Goal: Task Accomplishment & Management: Use online tool/utility

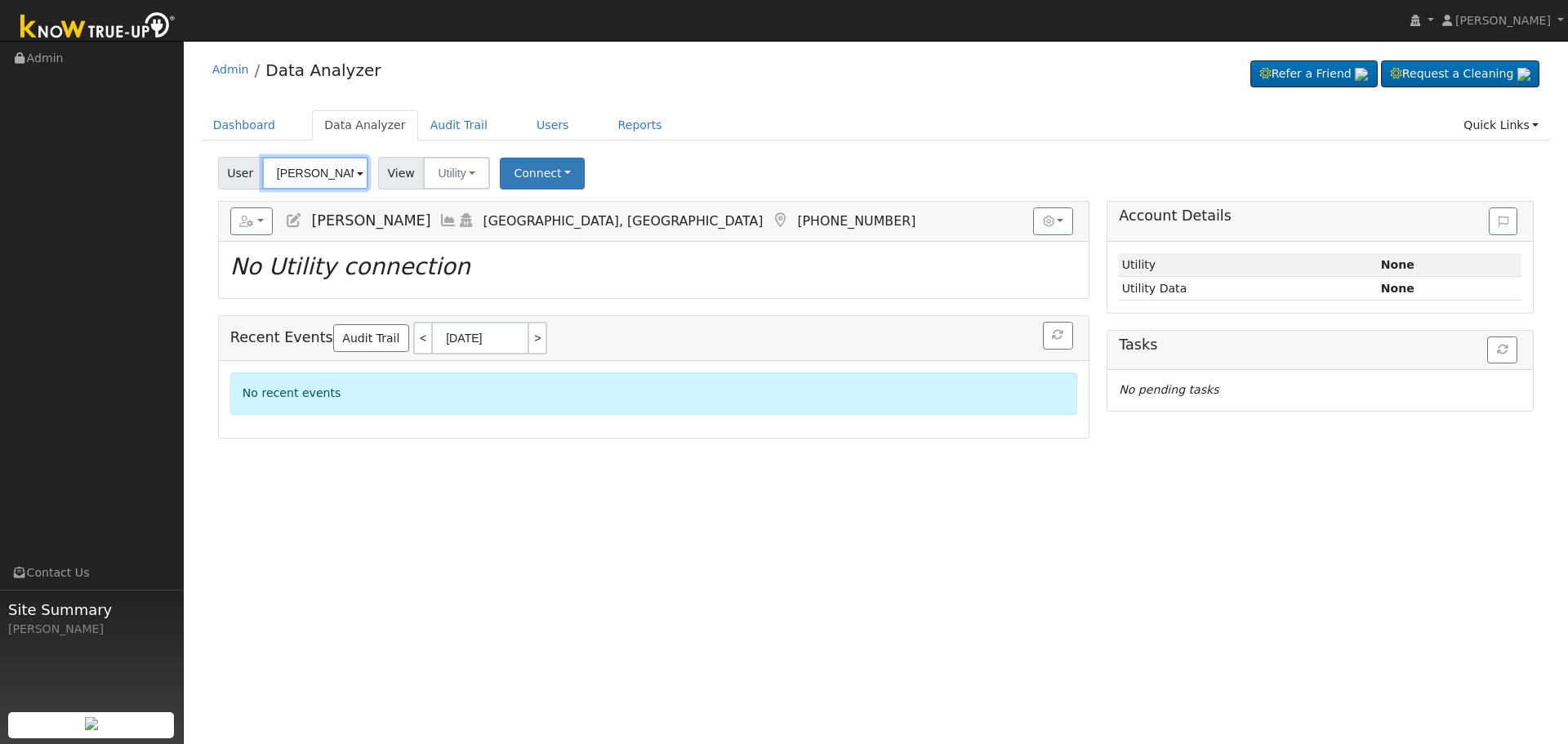
click at [330, 179] on input "[PERSON_NAME]" at bounding box center [315, 172] width 106 height 32
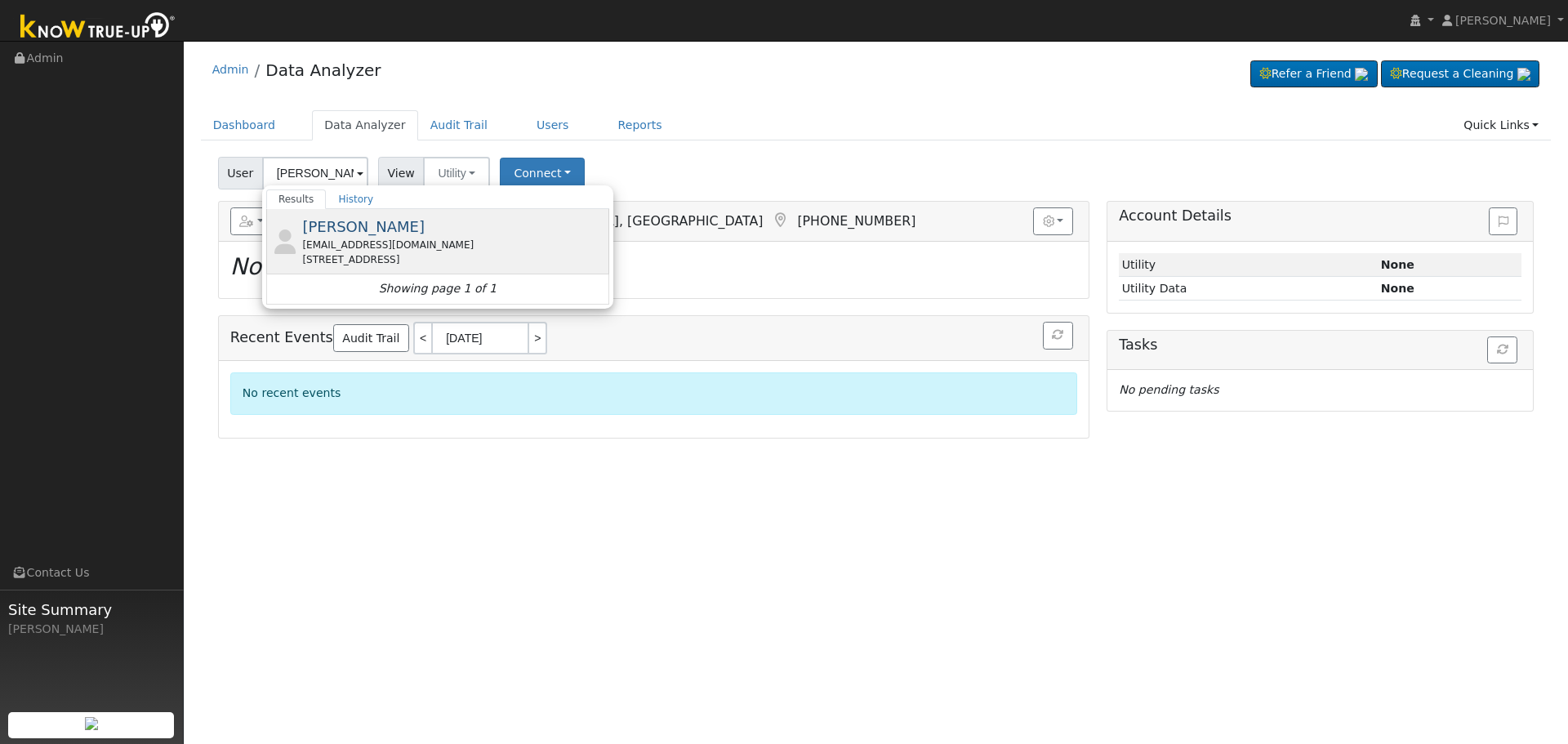
click at [373, 252] on div "[EMAIL_ADDRESS][DOMAIN_NAME]" at bounding box center [454, 245] width 303 height 15
type input "[PERSON_NAME]"
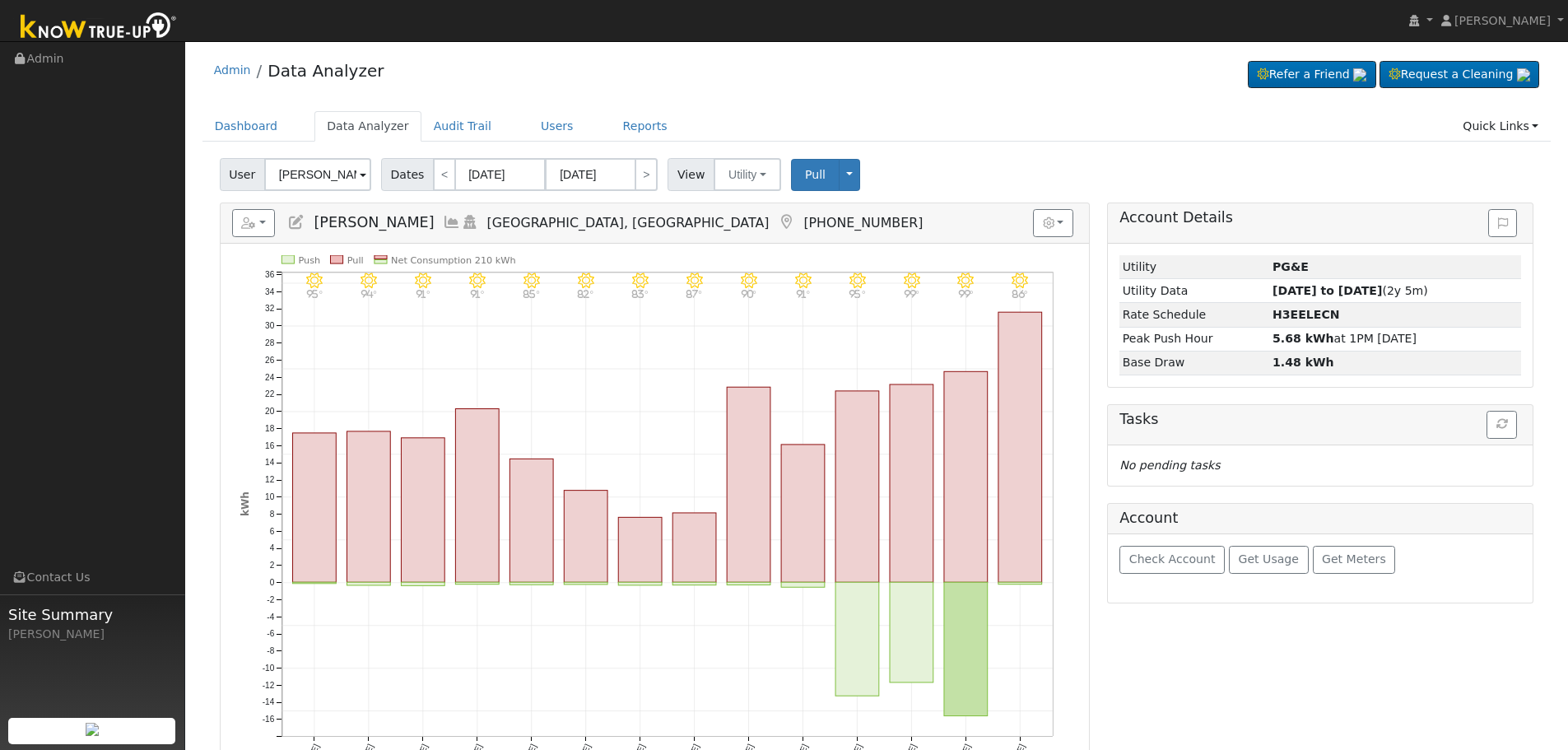
click at [443, 216] on icon at bounding box center [452, 223] width 18 height 15
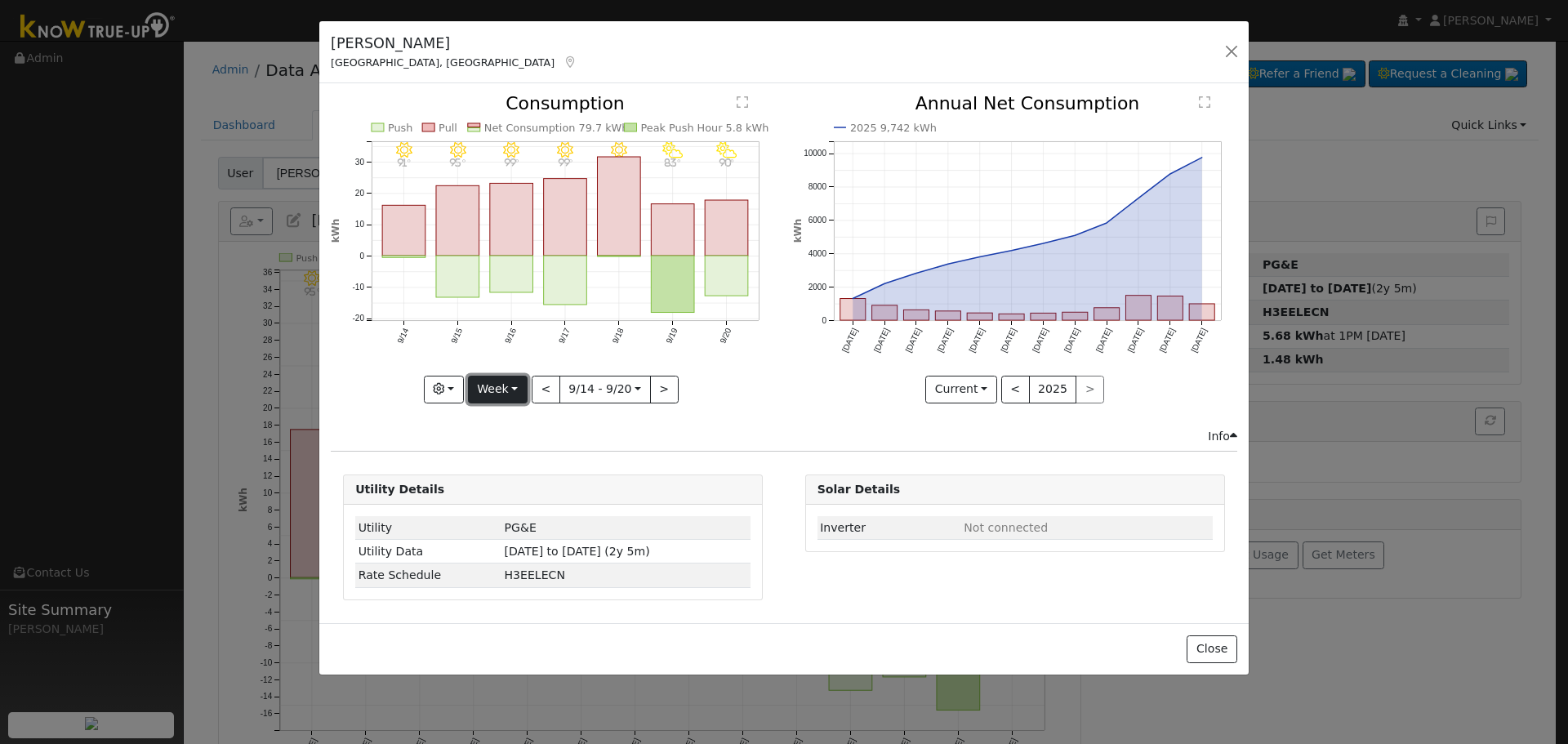
click at [502, 390] on button "Week" at bounding box center [498, 389] width 60 height 27
click at [527, 460] on link "Month" at bounding box center [526, 468] width 113 height 22
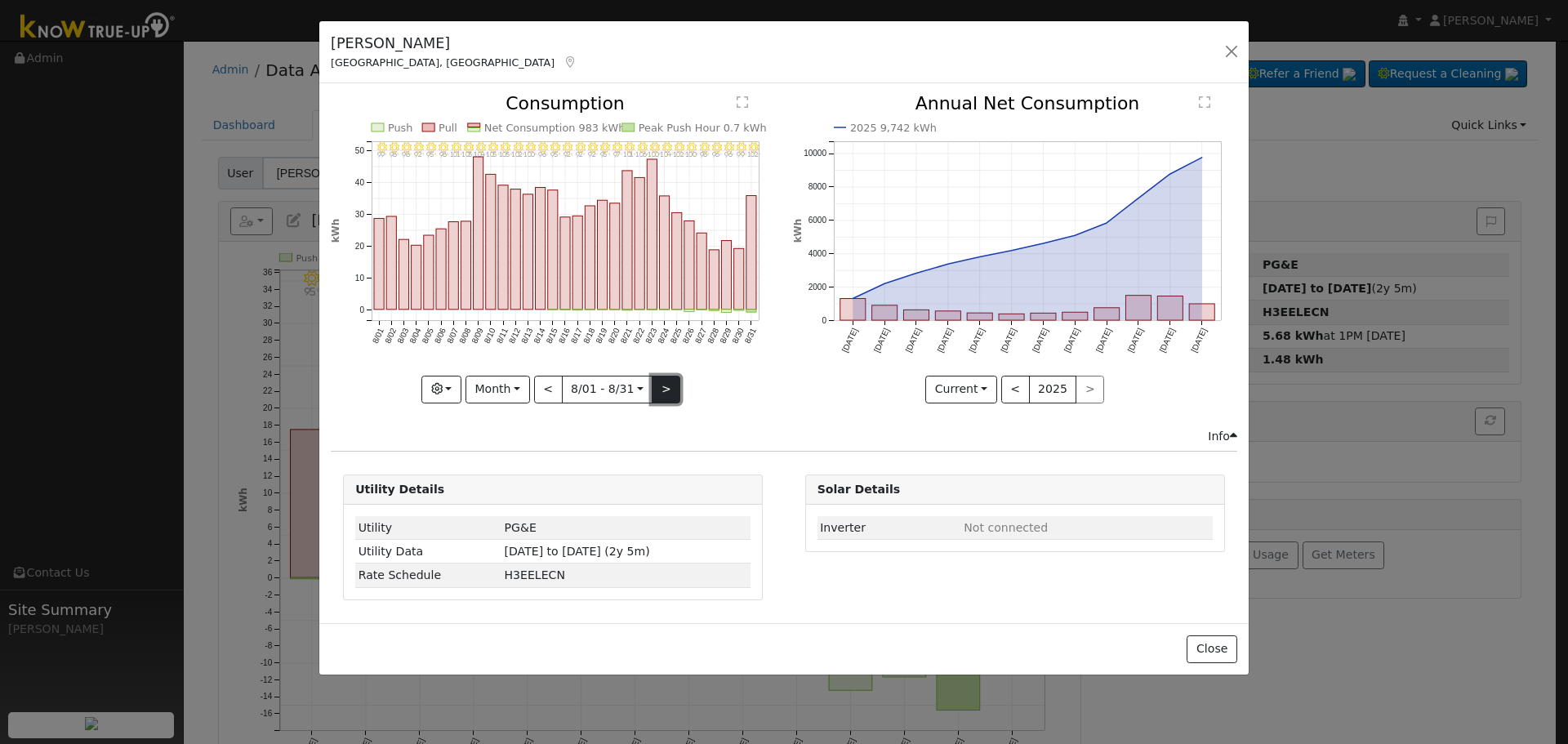
click at [659, 389] on button ">" at bounding box center [666, 389] width 28 height 27
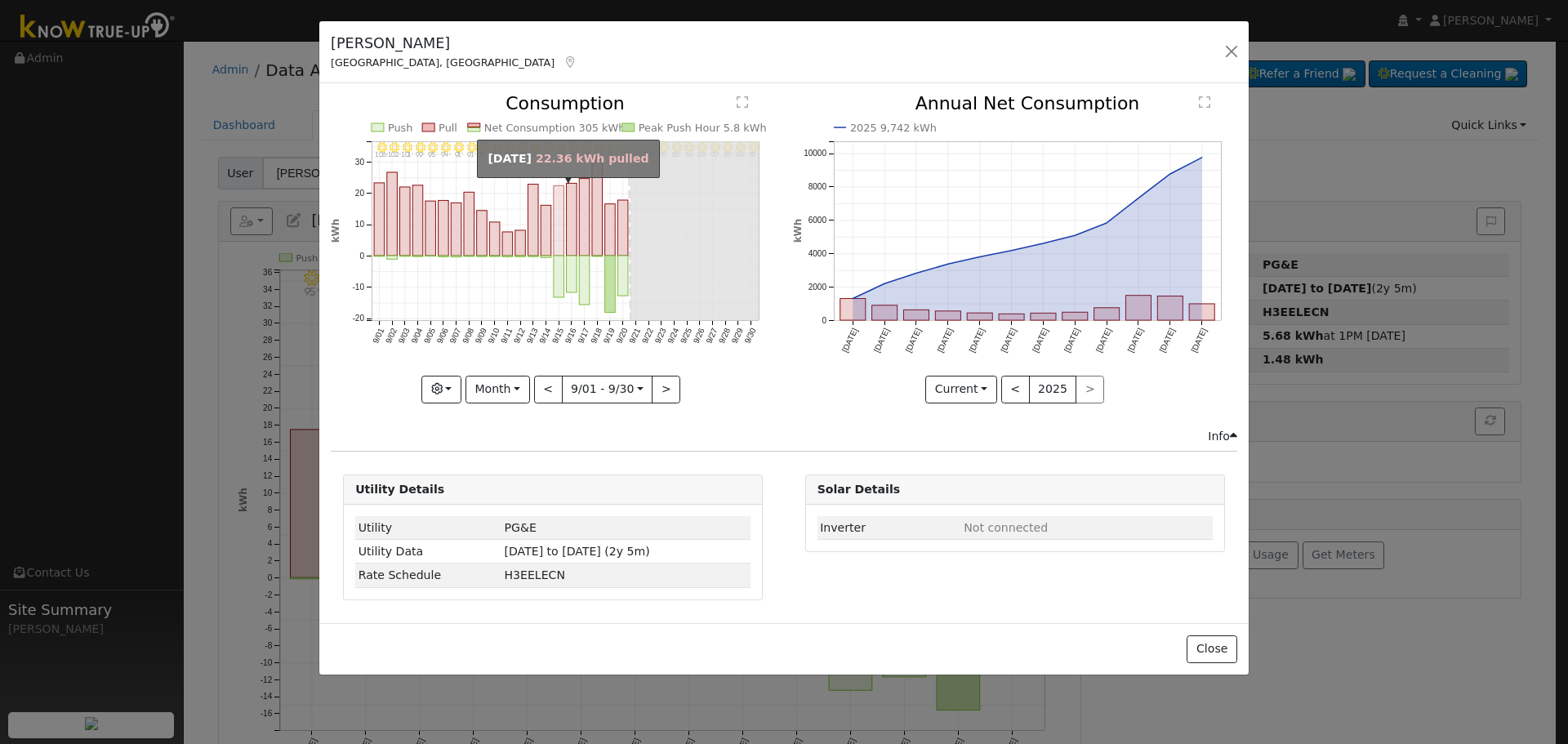
click at [557, 237] on rect "onclick=""" at bounding box center [559, 221] width 11 height 70
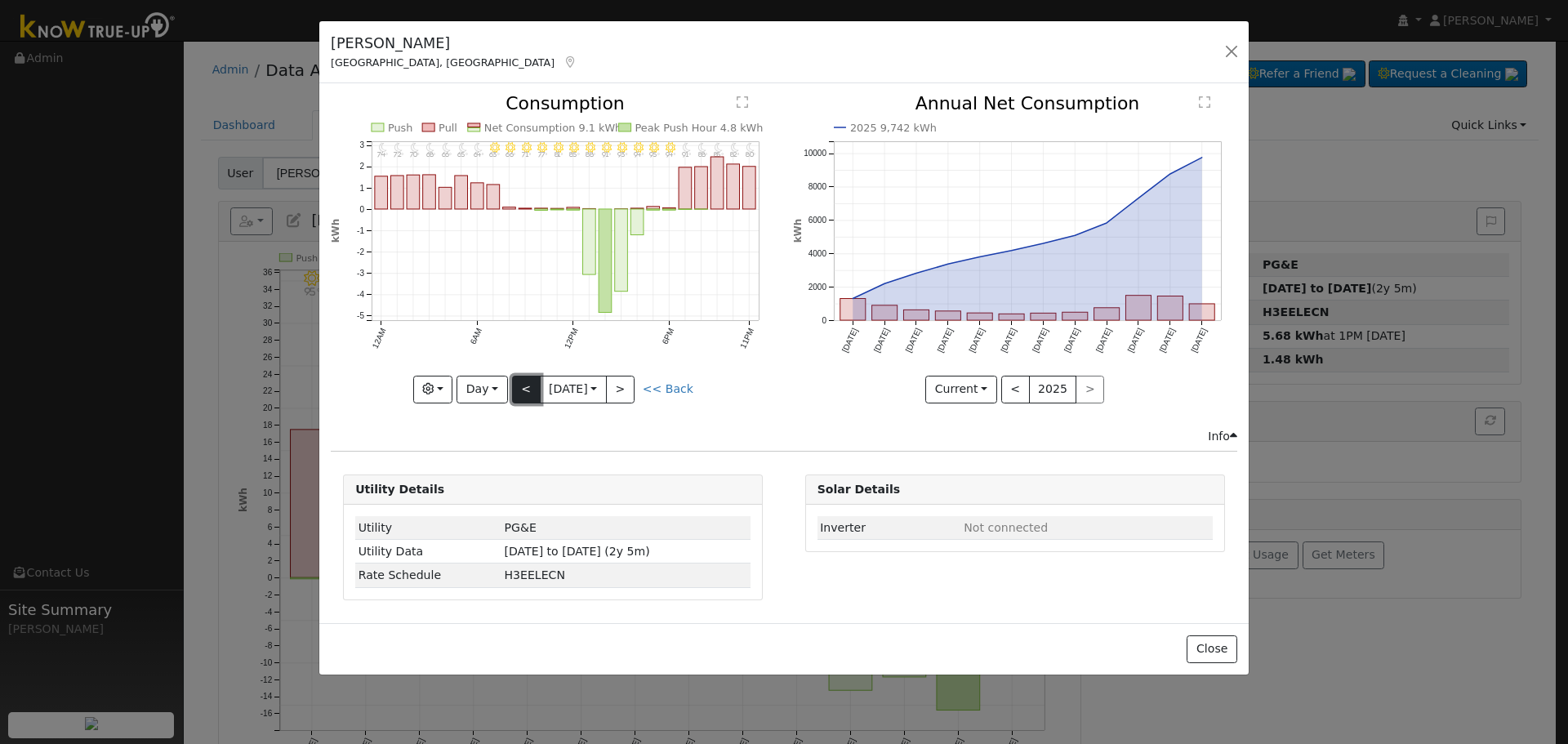
click at [514, 394] on button "<" at bounding box center [527, 389] width 28 height 27
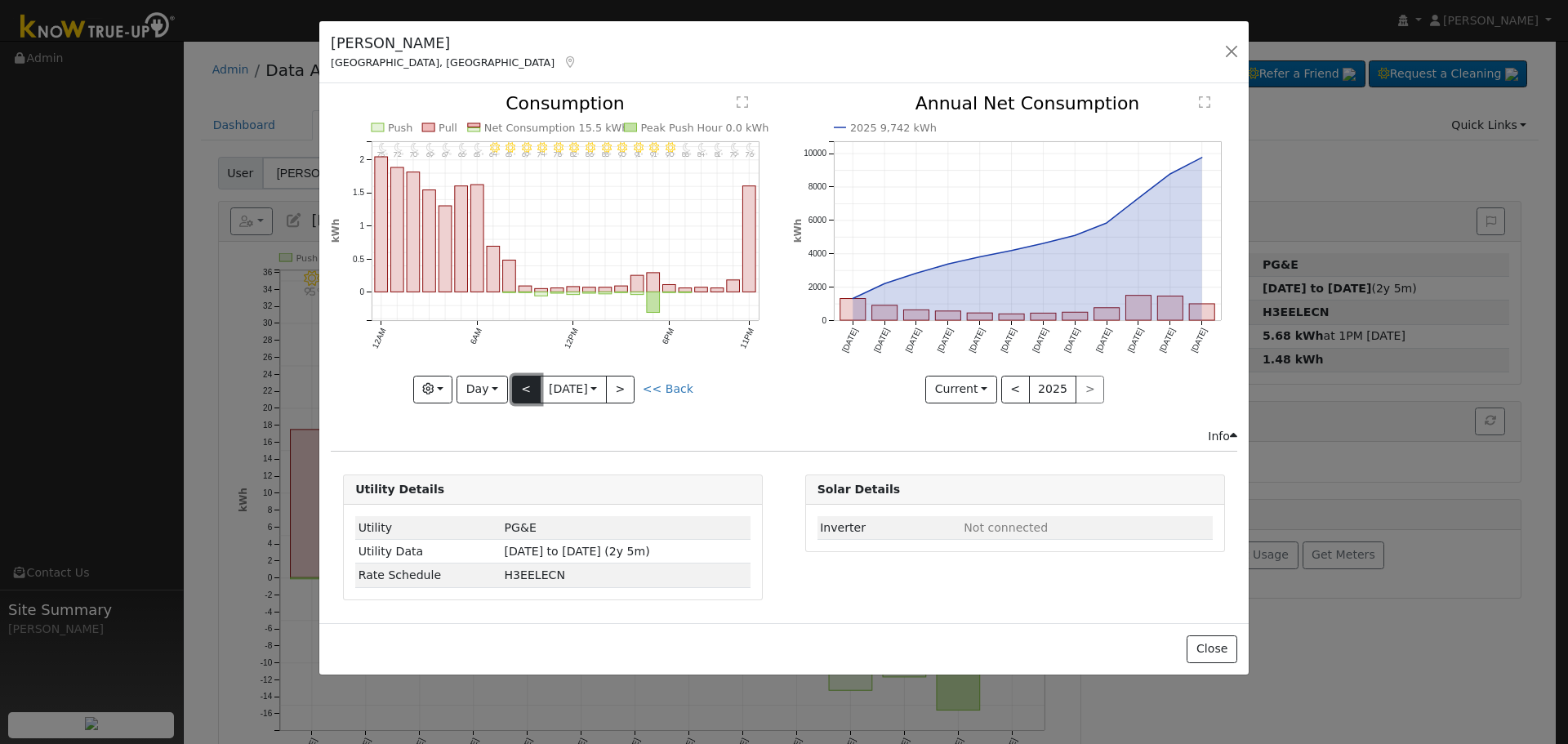
click at [515, 395] on button "<" at bounding box center [527, 389] width 28 height 27
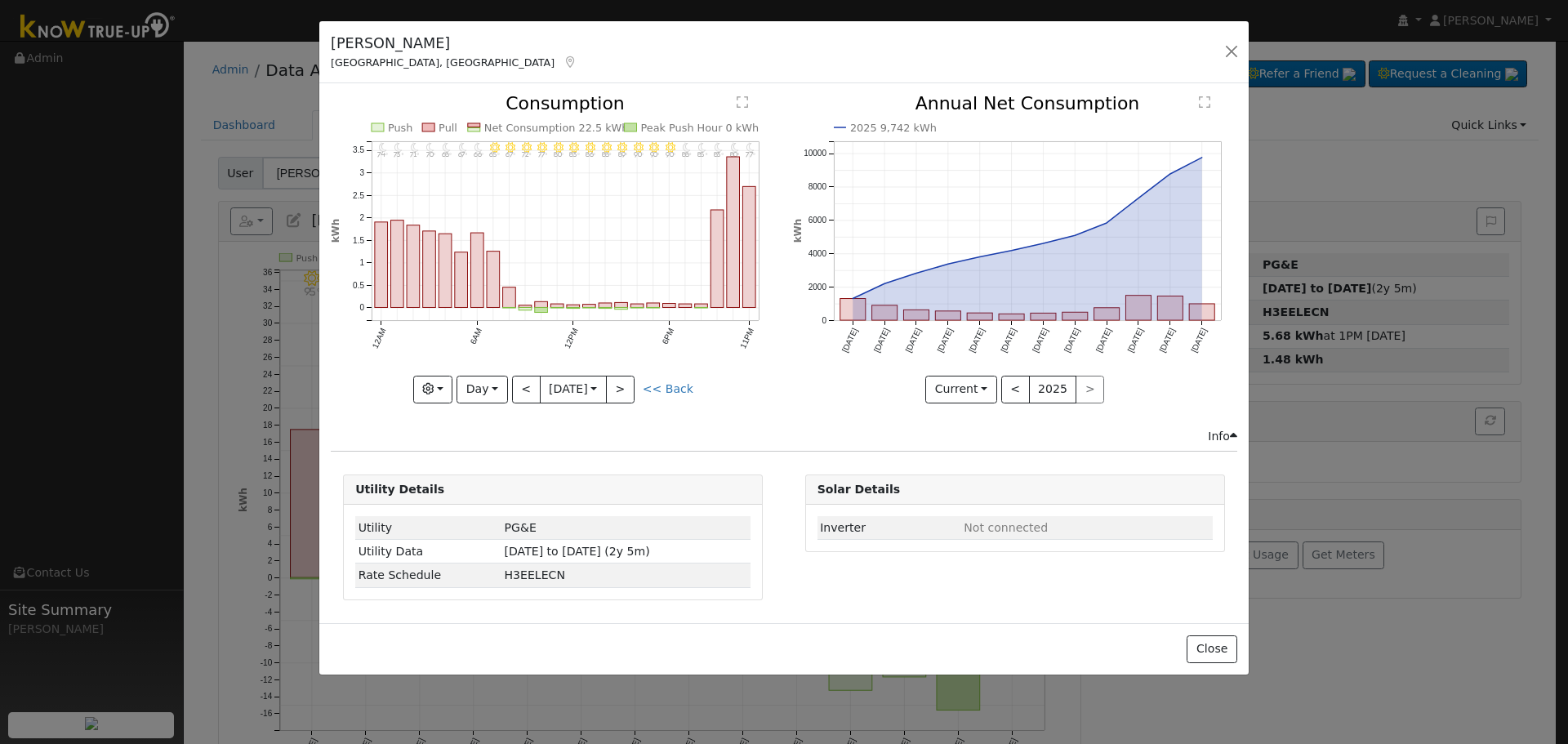
click at [680, 392] on link "<< Back" at bounding box center [667, 389] width 51 height 13
type input "[DATE]"
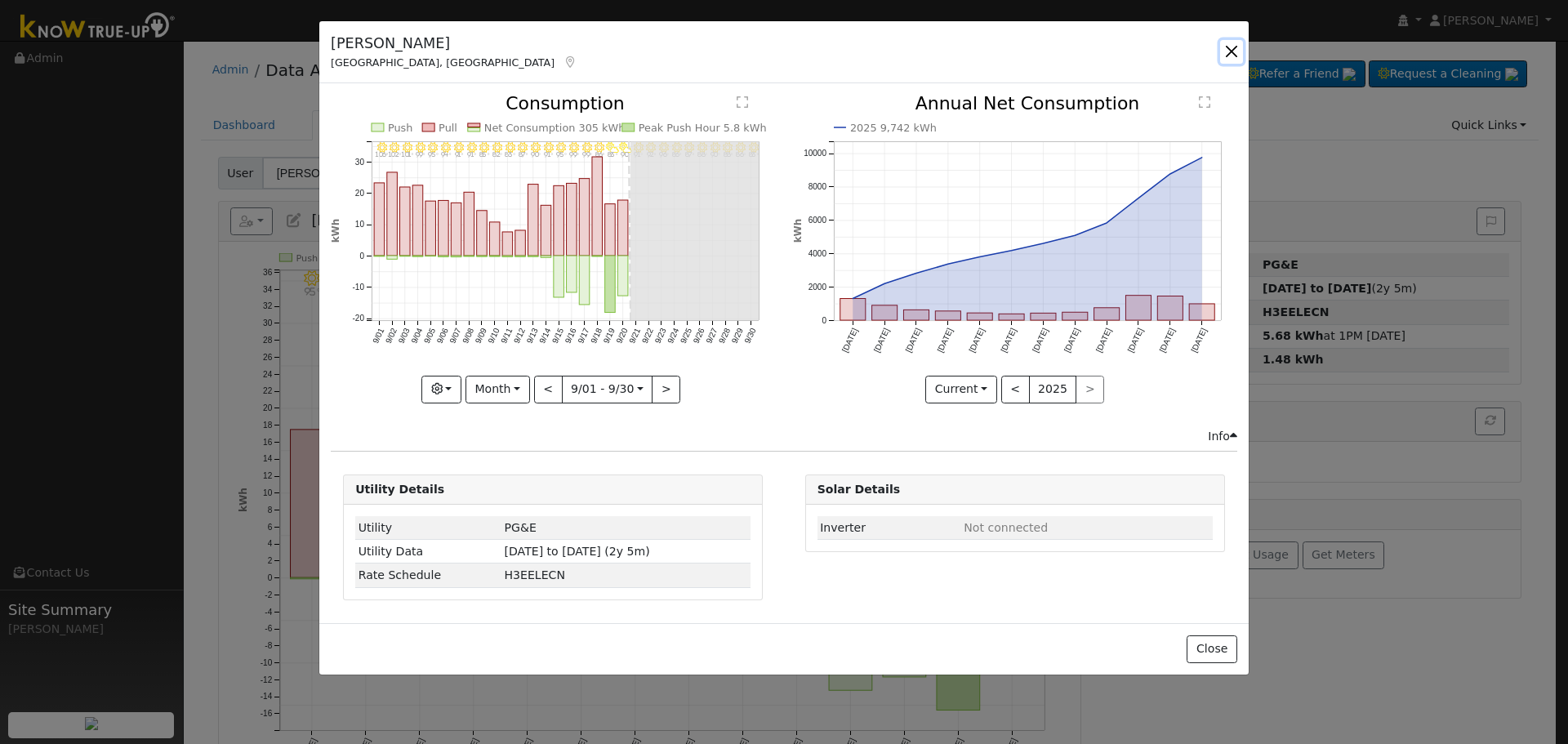
click at [1224, 51] on button "button" at bounding box center [1231, 51] width 22 height 22
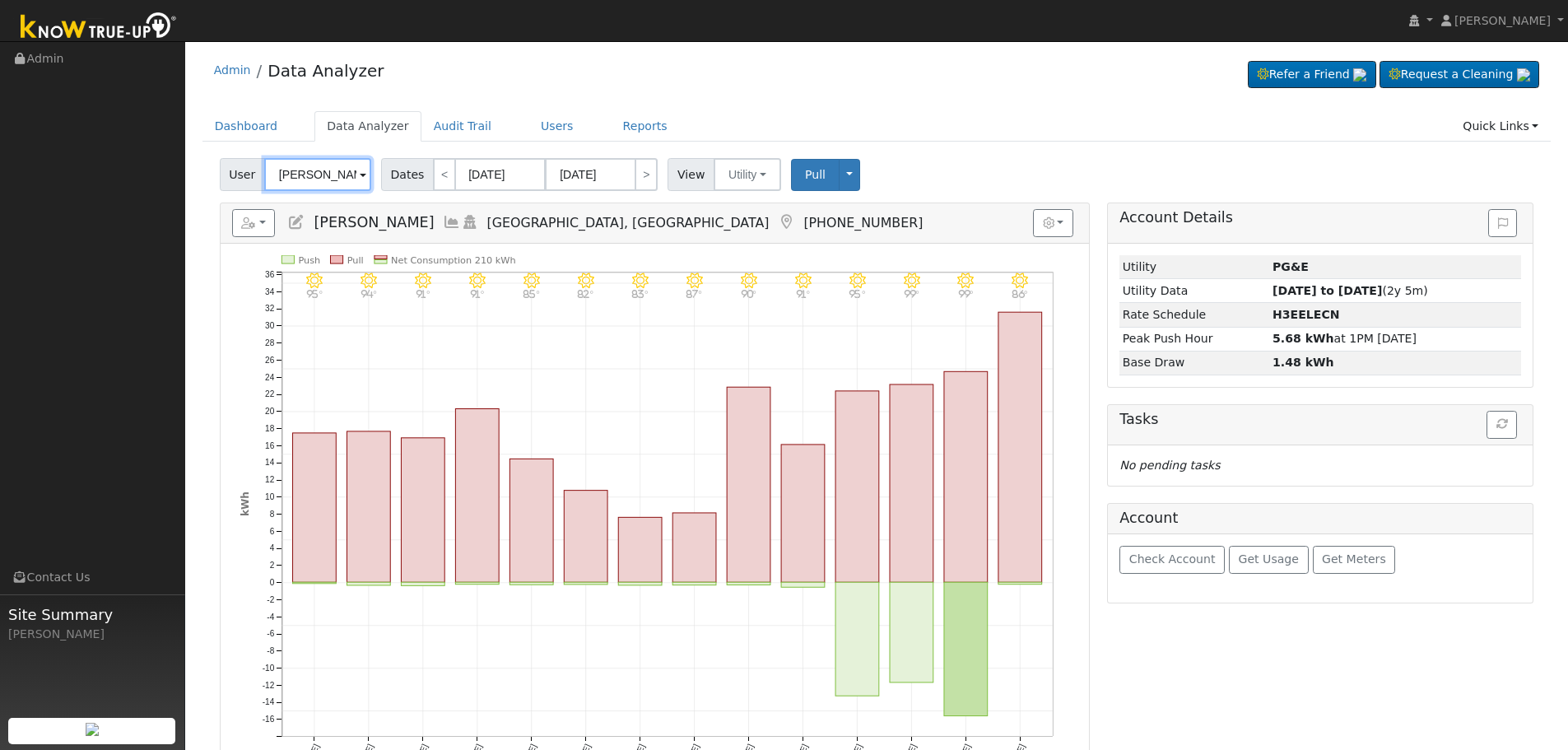
click at [290, 166] on input "[PERSON_NAME]" at bounding box center [317, 174] width 107 height 33
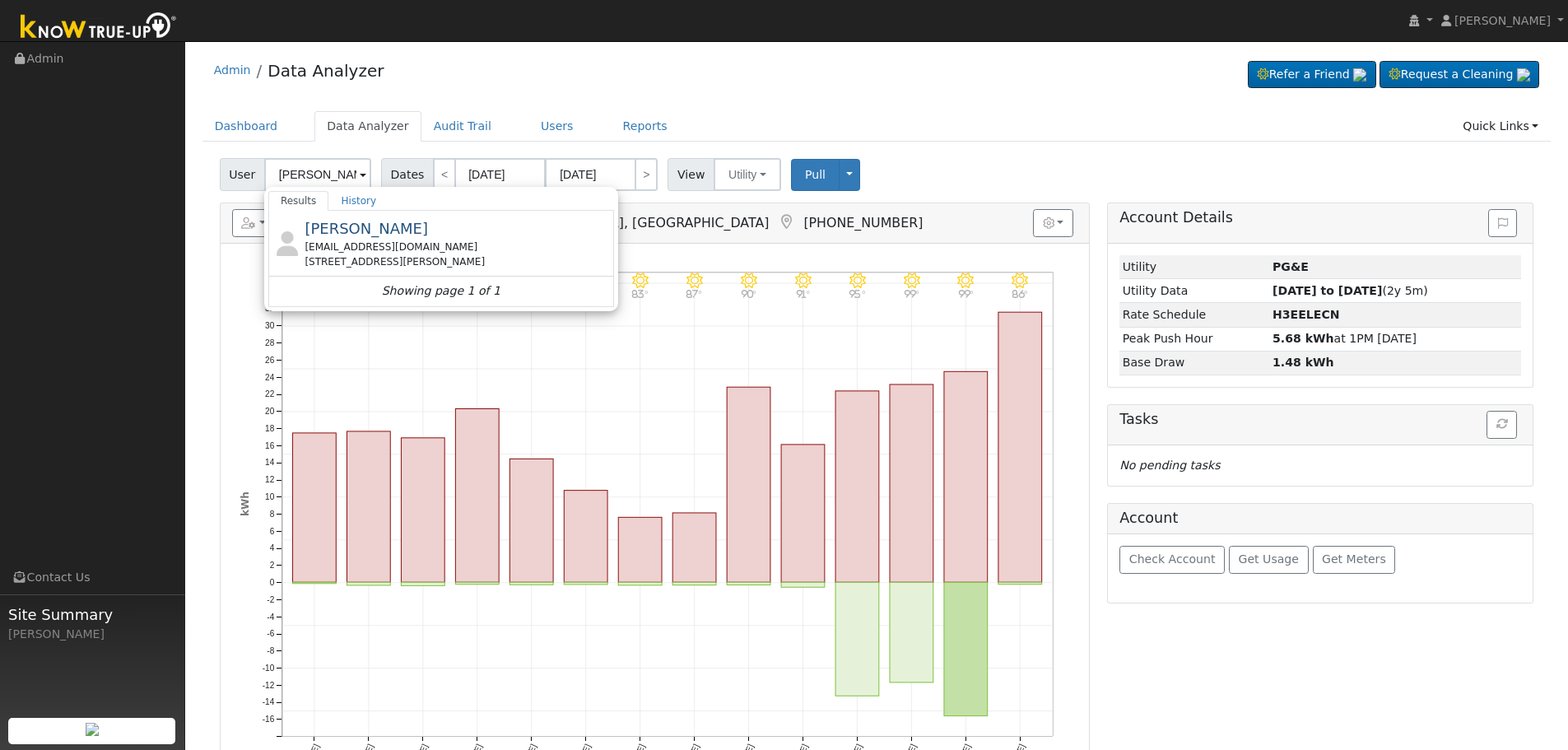
click at [367, 244] on div "[EMAIL_ADDRESS][DOMAIN_NAME]" at bounding box center [458, 247] width 306 height 15
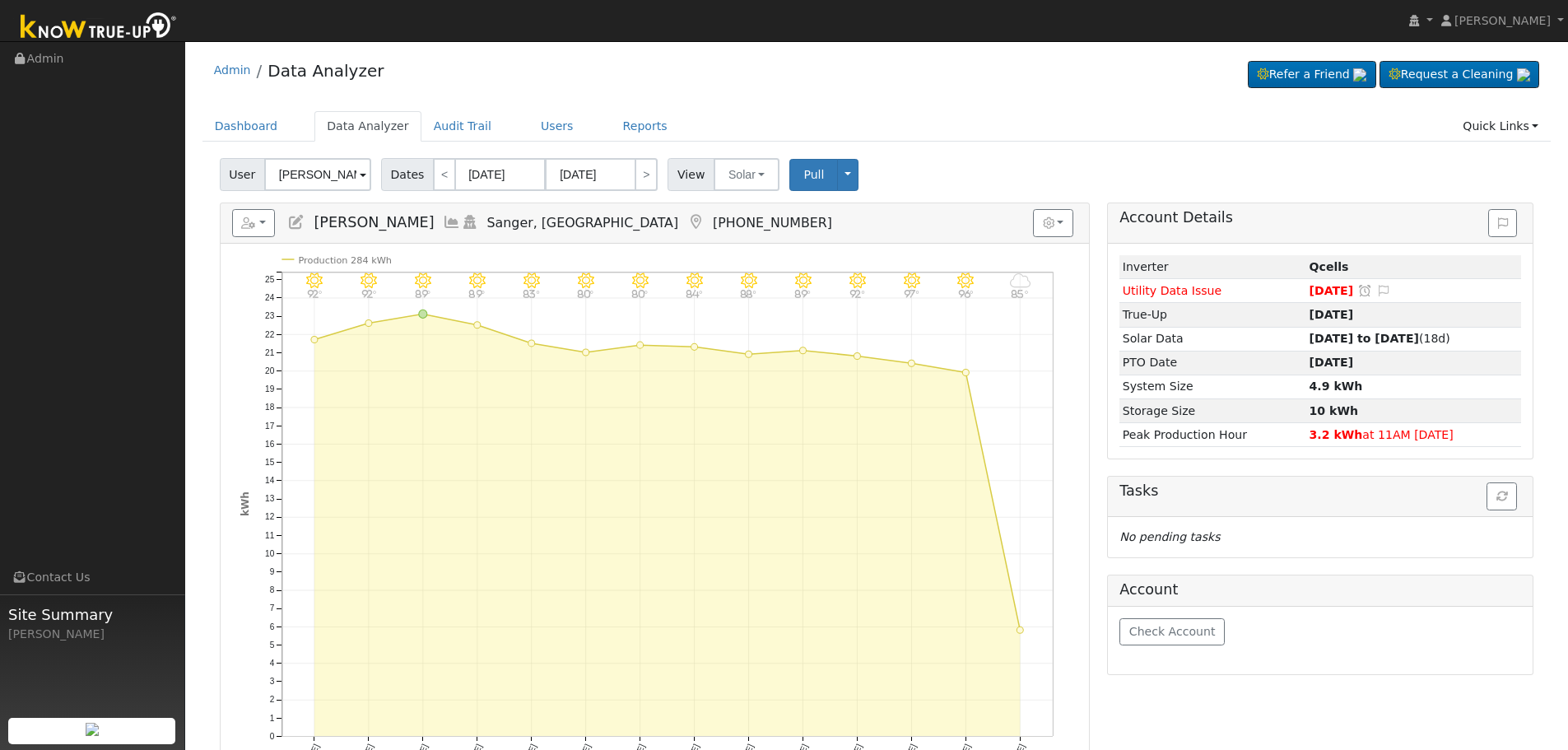
click at [443, 218] on icon at bounding box center [452, 223] width 18 height 15
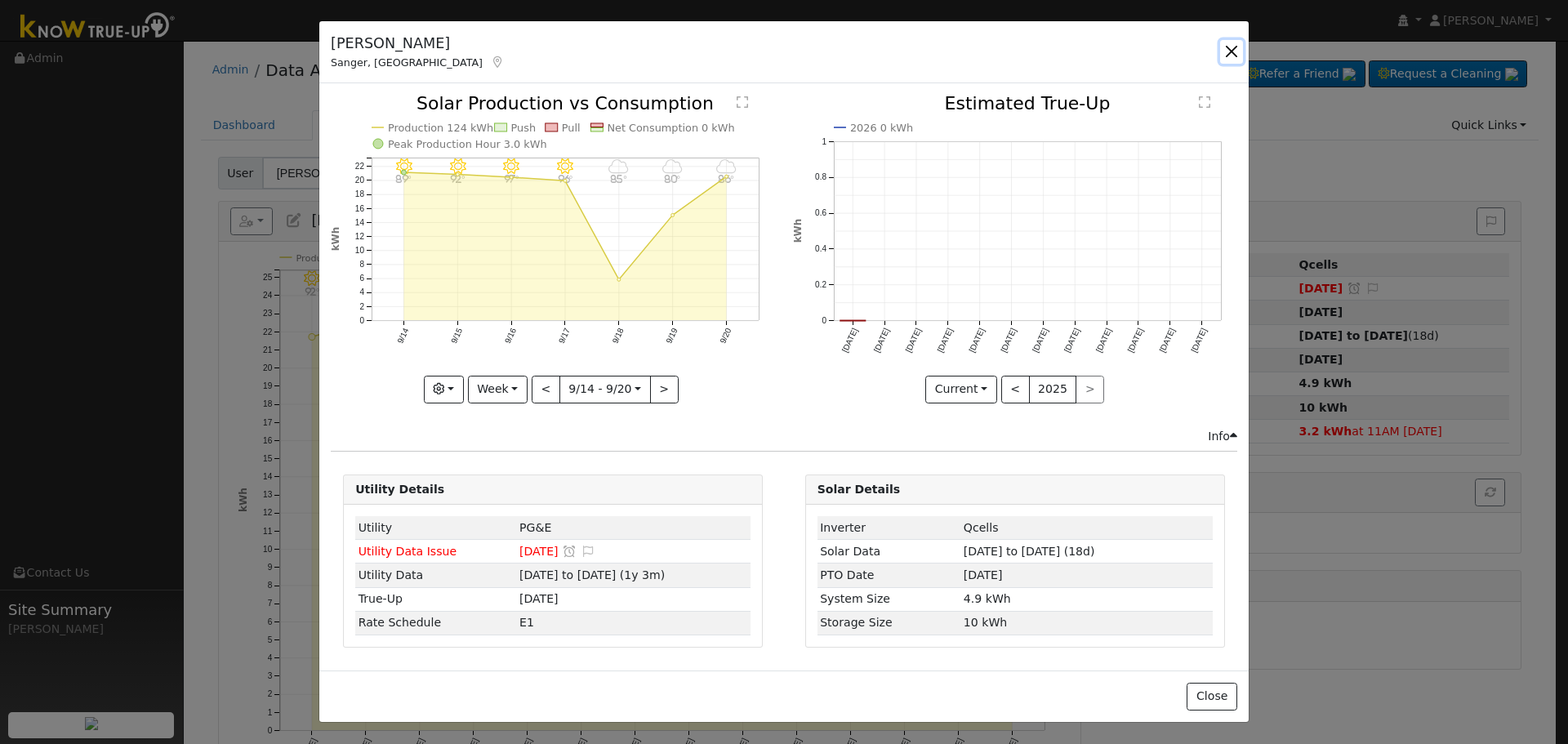
drag, startPoint x: 1226, startPoint y: 47, endPoint x: 1216, endPoint y: 41, distance: 11.7
click at [1227, 47] on button "button" at bounding box center [1231, 51] width 22 height 22
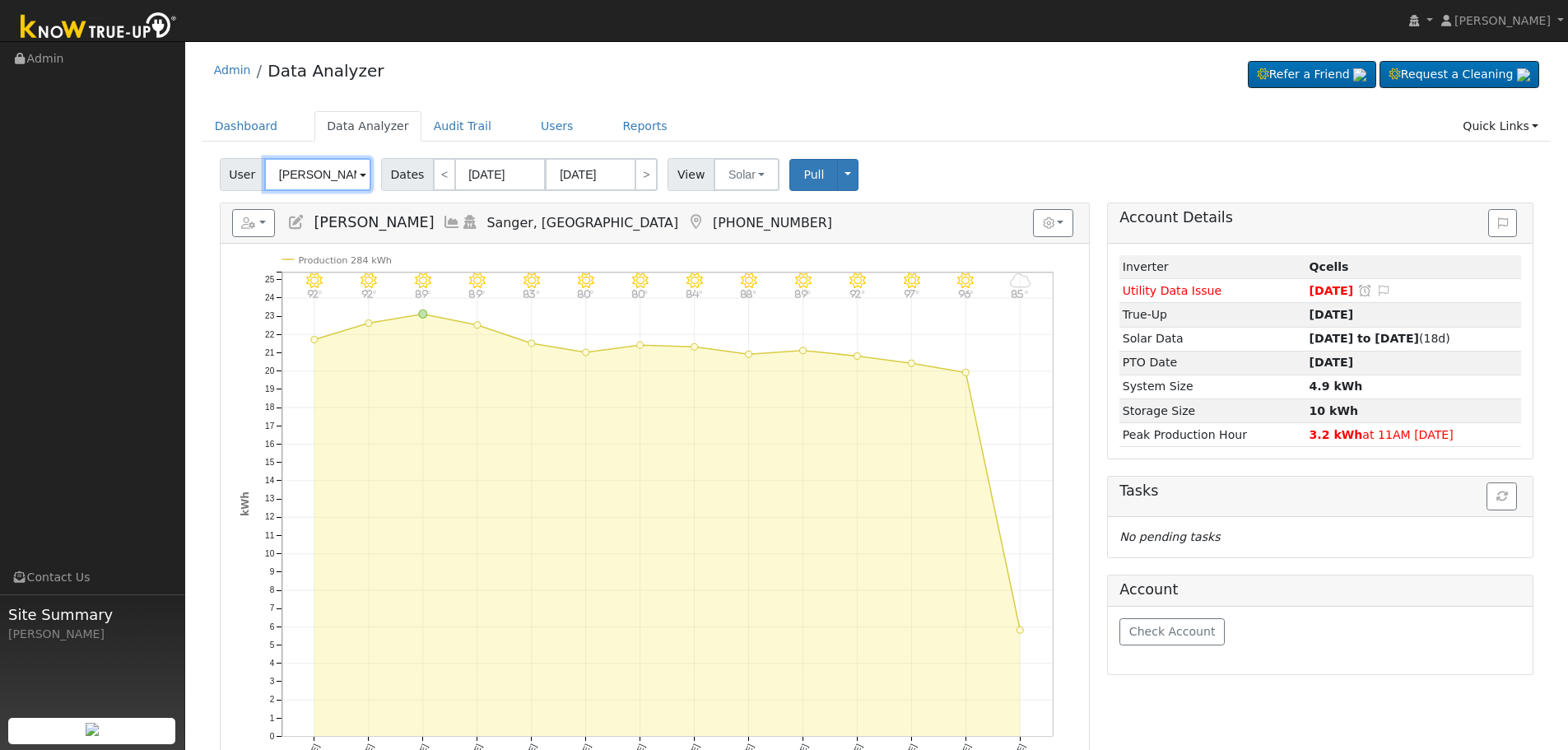
click at [306, 165] on input "[PERSON_NAME]" at bounding box center [317, 174] width 107 height 33
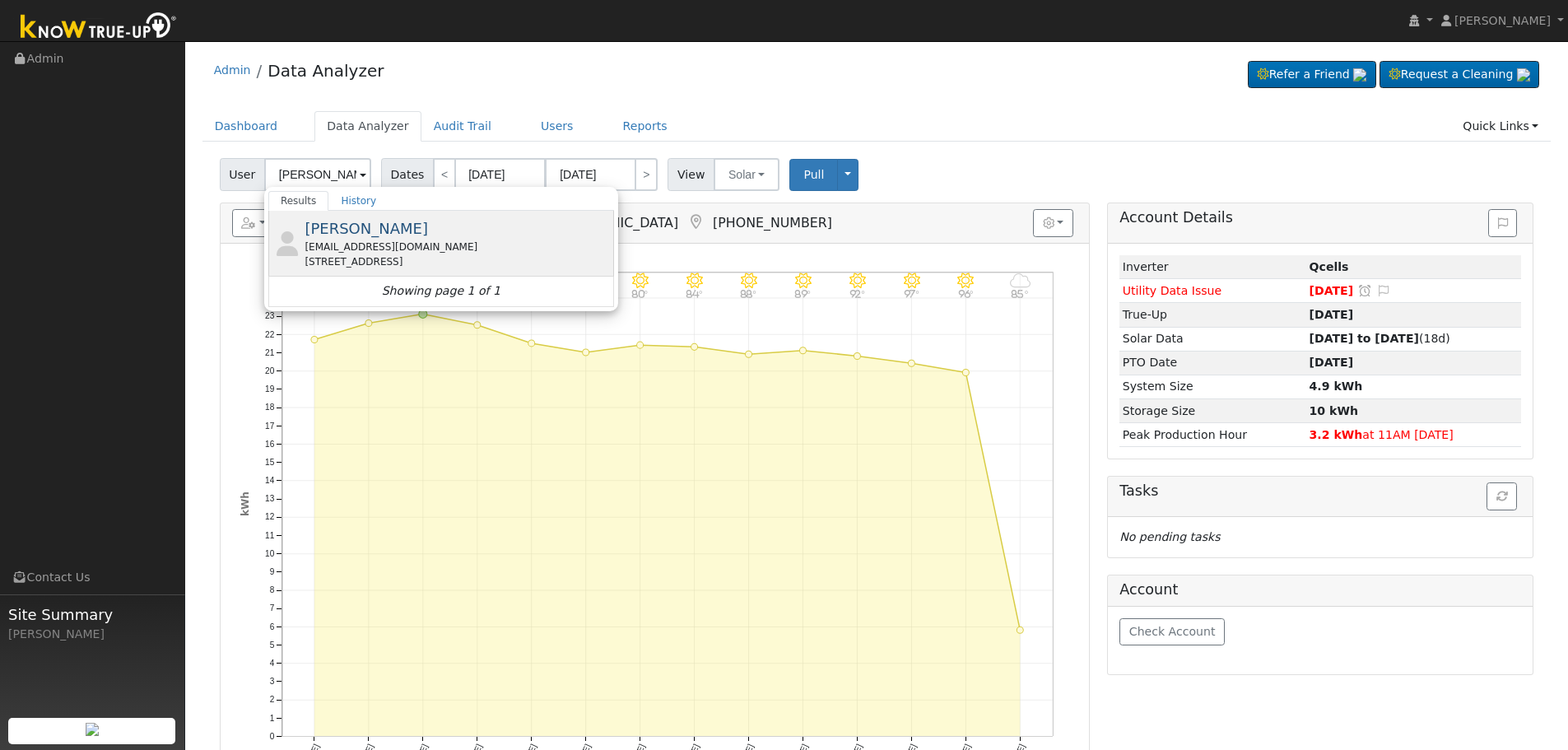
click at [371, 242] on div "[EMAIL_ADDRESS][DOMAIN_NAME]" at bounding box center [458, 247] width 306 height 15
type input "[PERSON_NAME]"
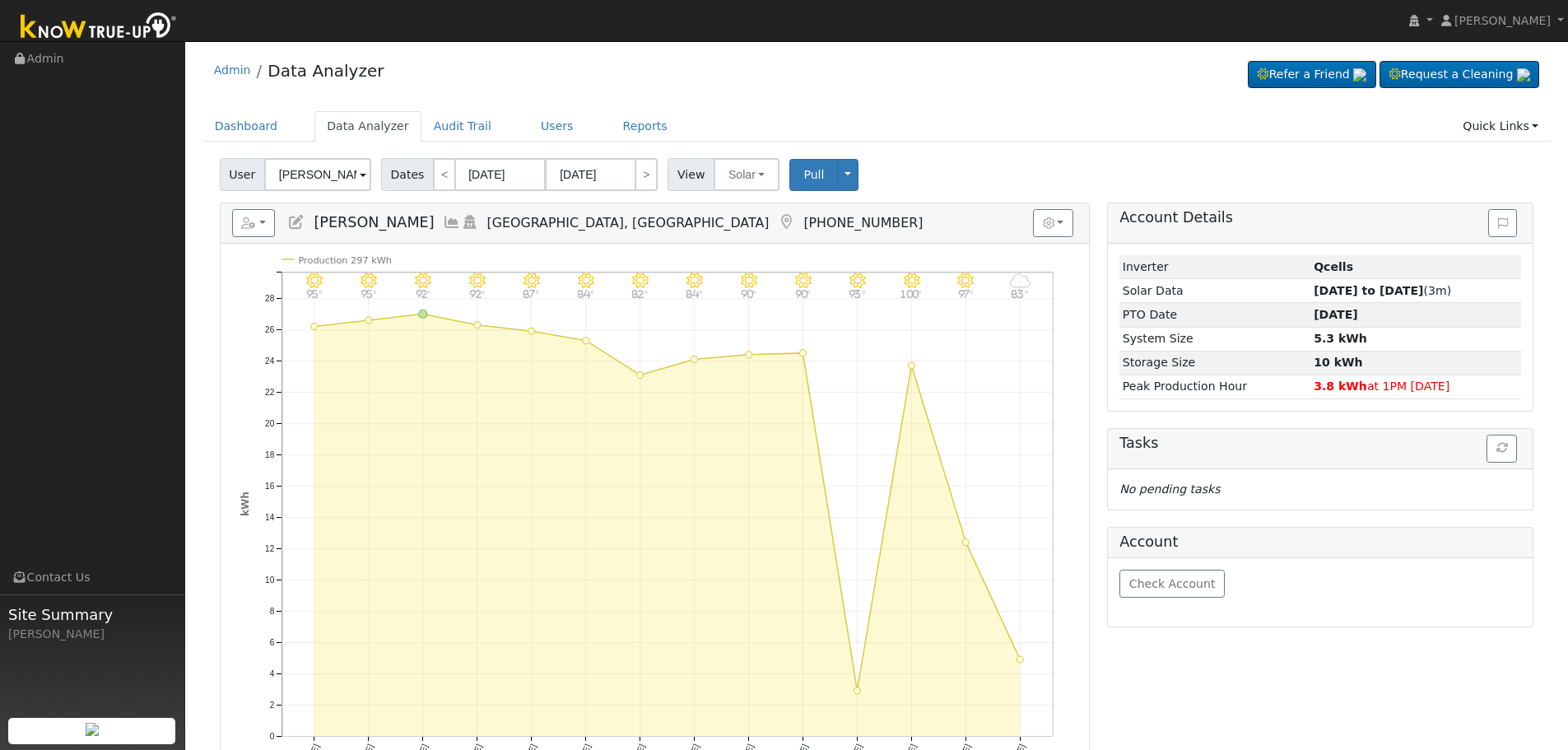
click at [443, 219] on icon at bounding box center [452, 223] width 18 height 15
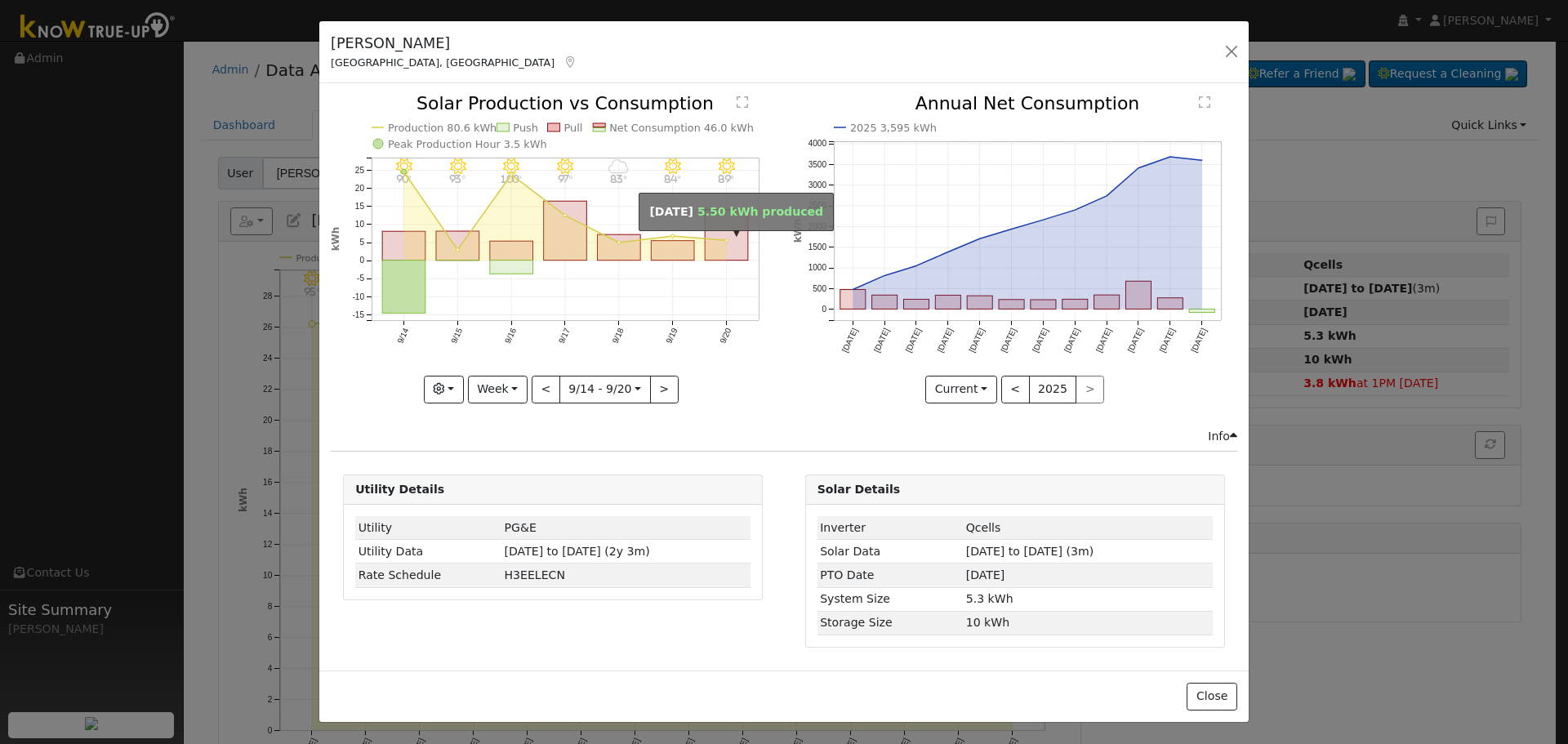
click at [727, 239] on circle "onclick=""" at bounding box center [727, 241] width 3 height 3
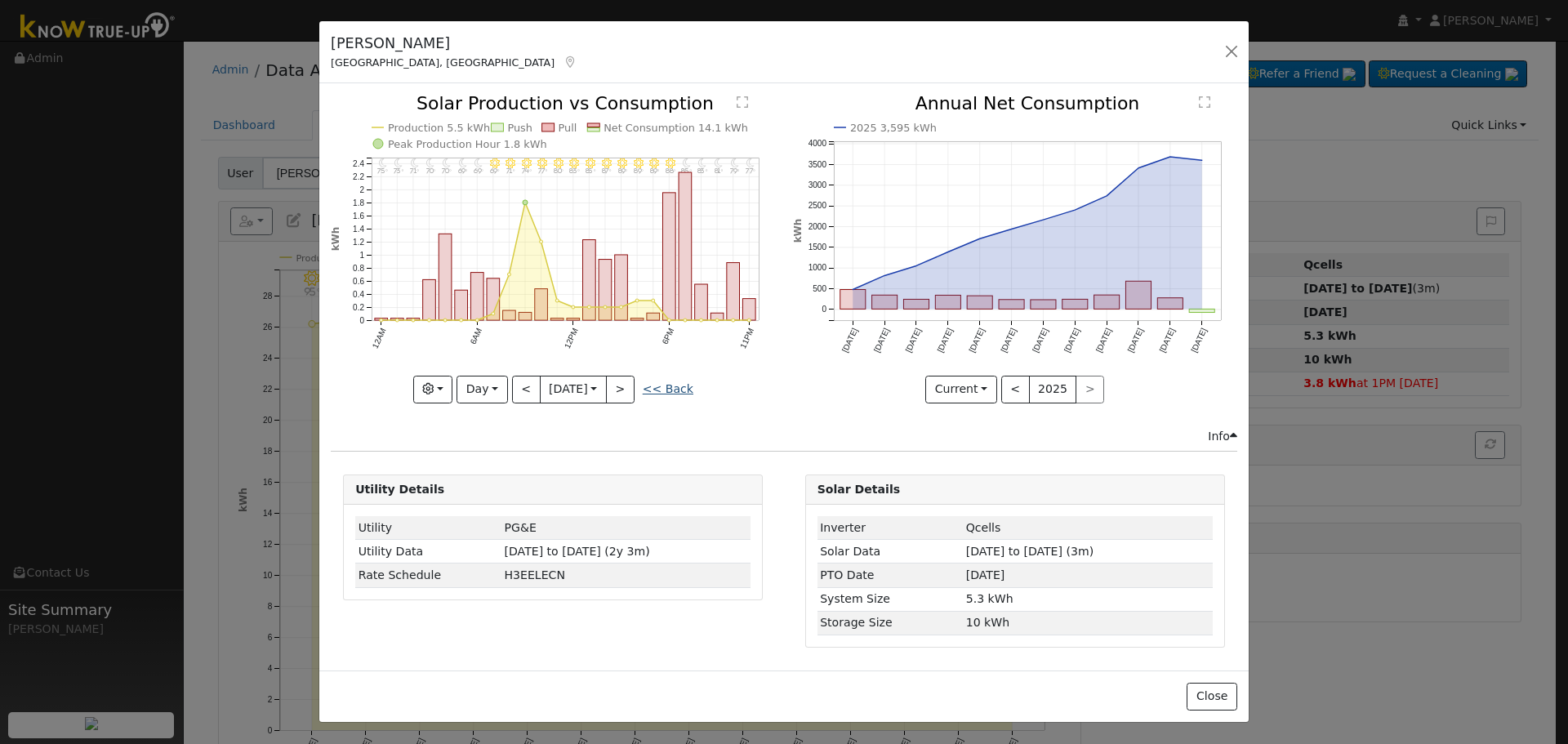
click at [660, 391] on link "<< Back" at bounding box center [667, 389] width 51 height 13
type input "[DATE]"
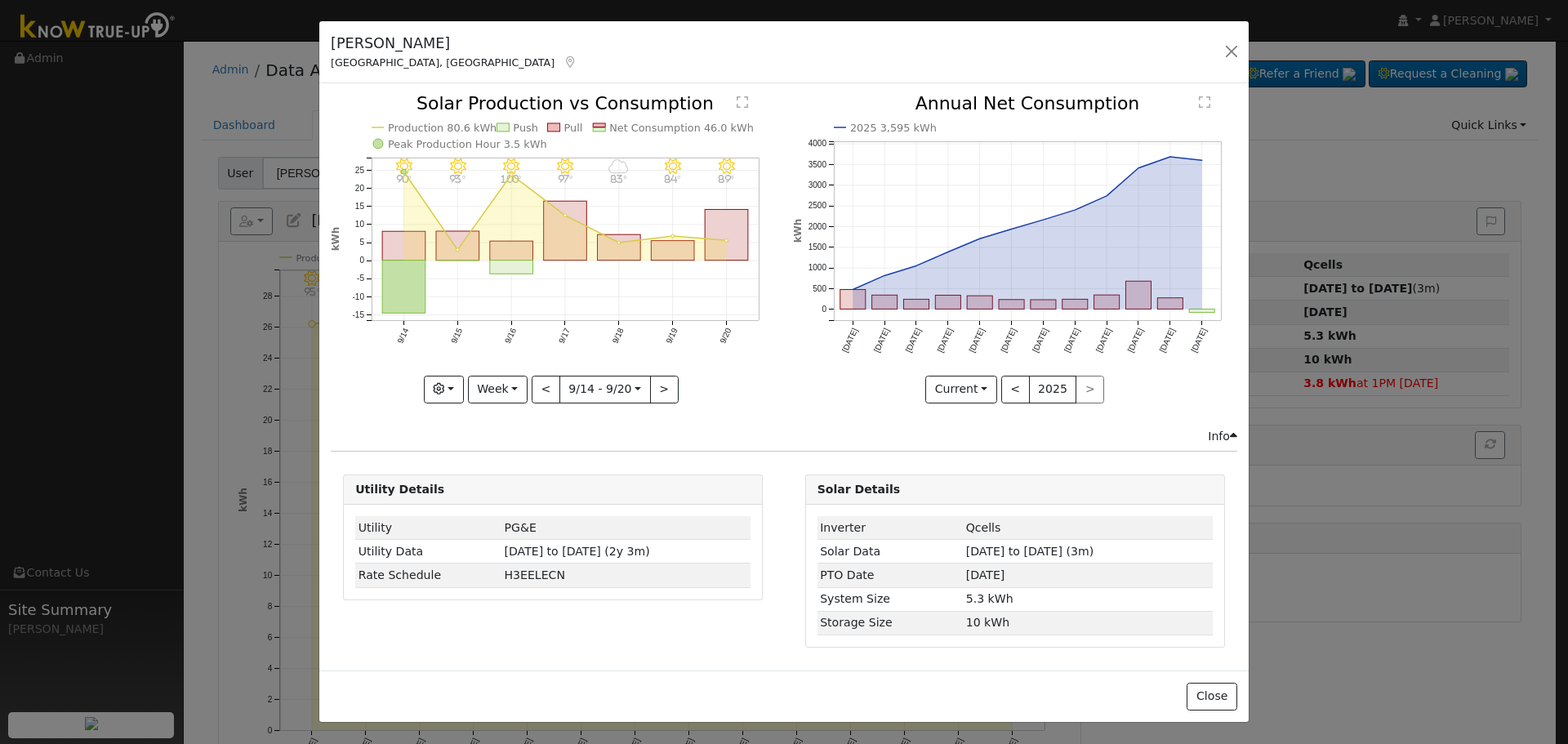
click at [562, 66] on icon at bounding box center [570, 62] width 15 height 12
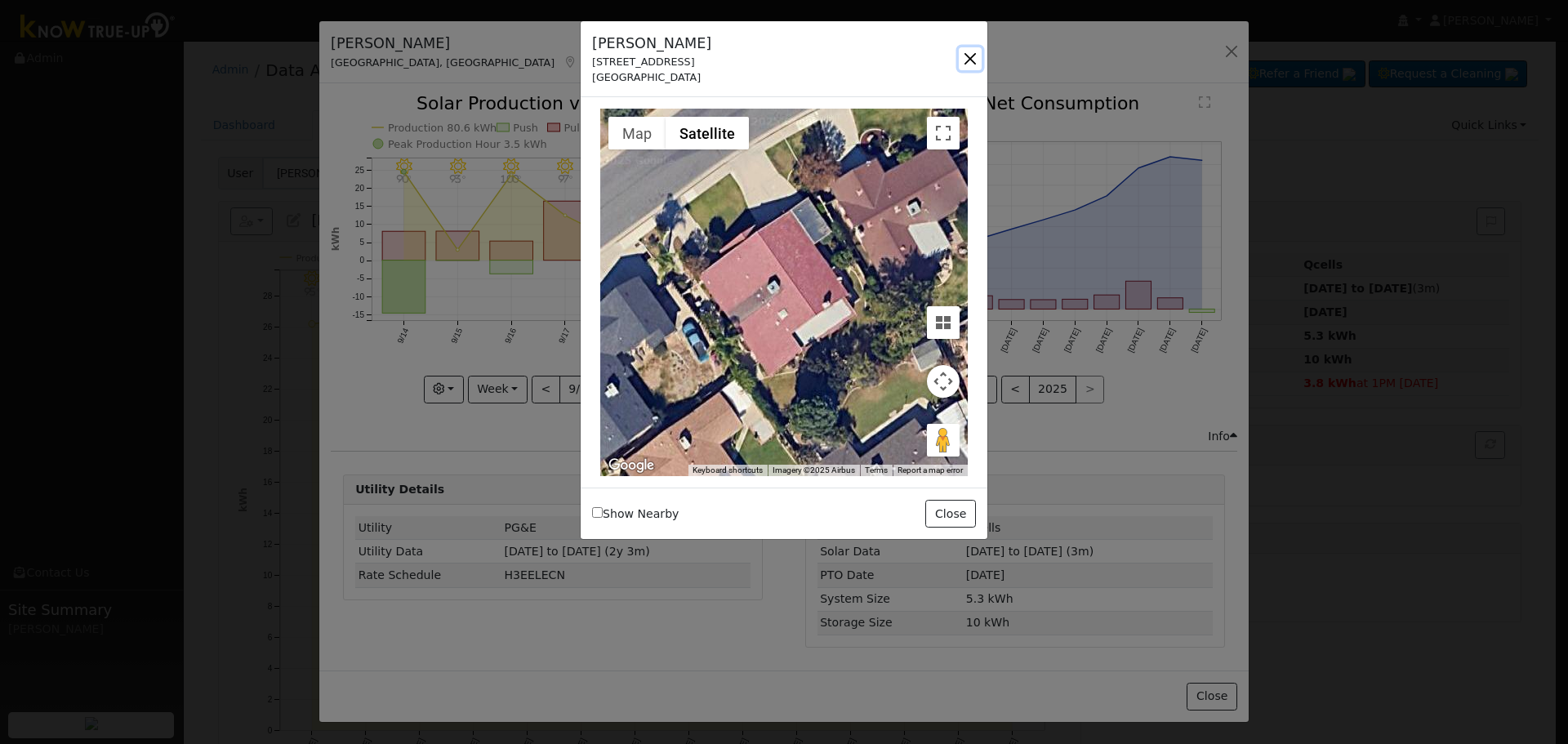
click at [968, 53] on button "button" at bounding box center [970, 58] width 22 height 22
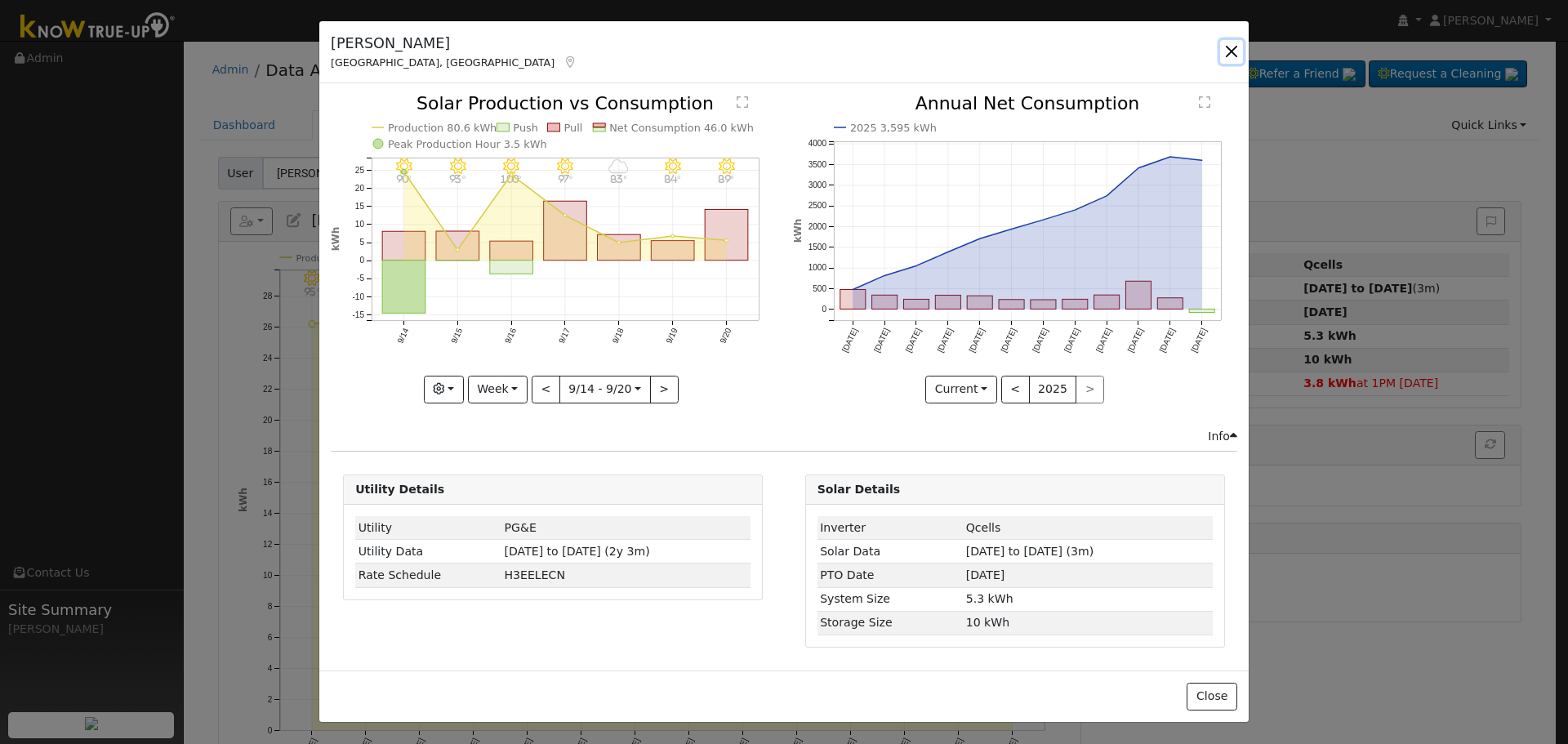
click at [1237, 53] on button "button" at bounding box center [1231, 51] width 22 height 22
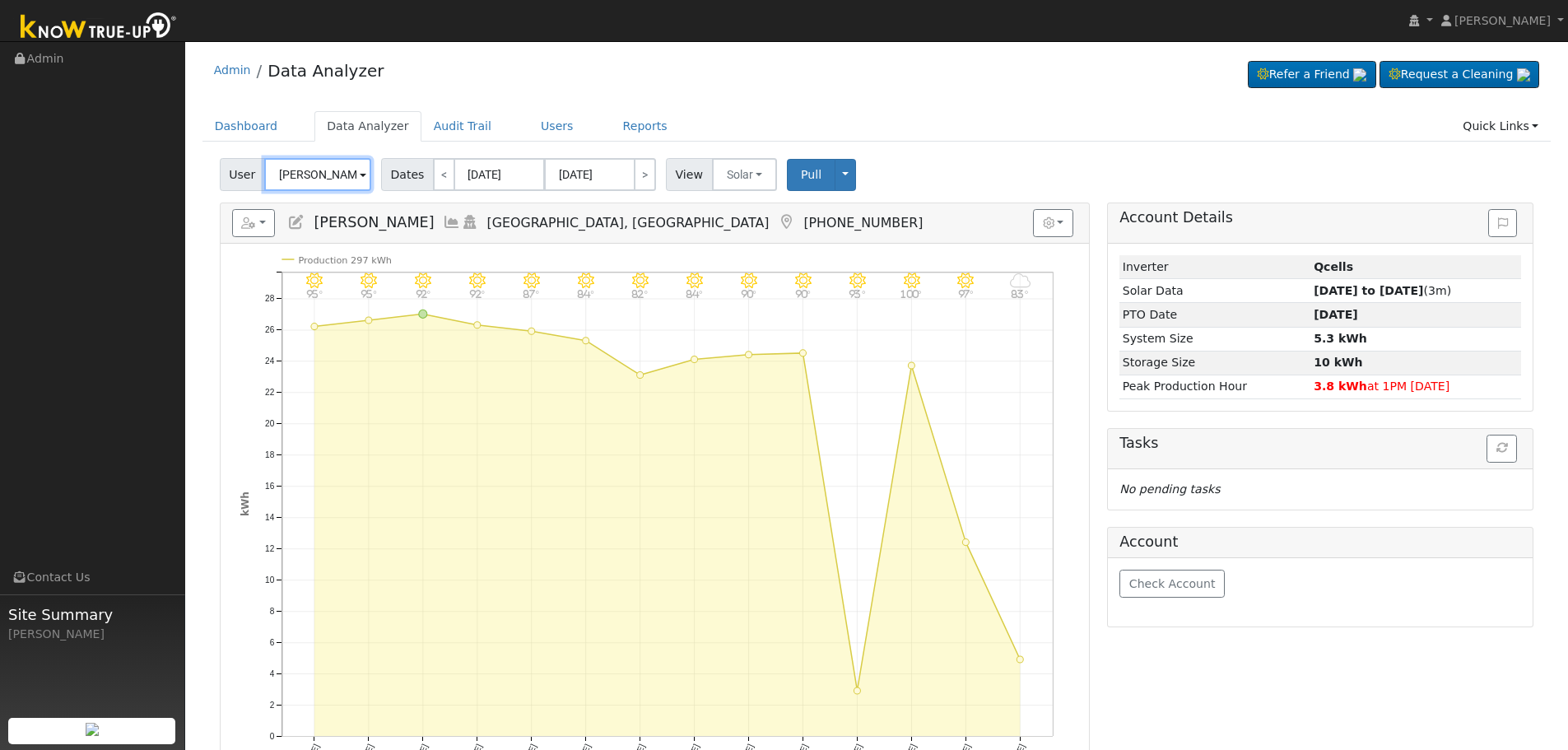
click at [317, 165] on input "[PERSON_NAME]" at bounding box center [317, 174] width 107 height 33
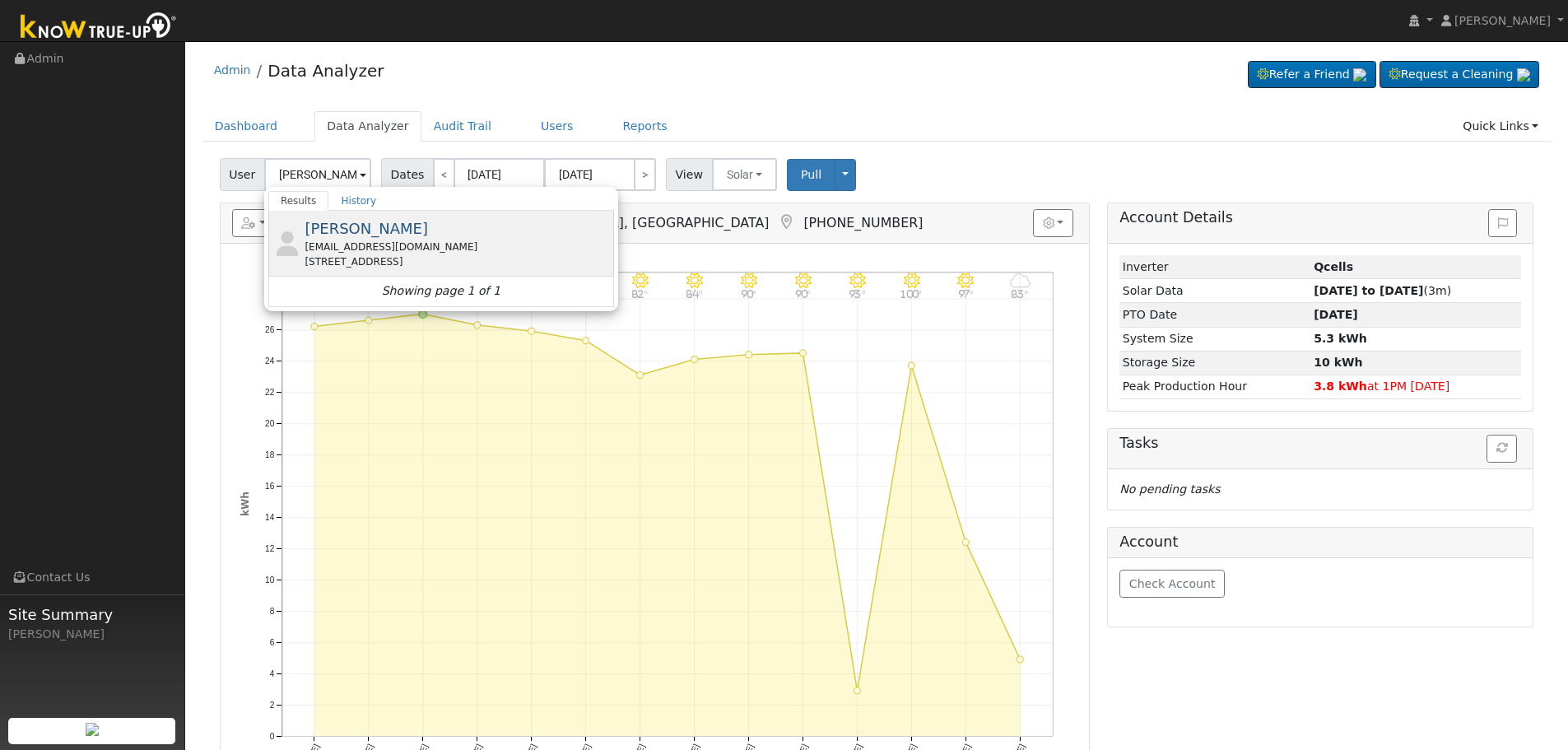
click at [409, 244] on div "[EMAIL_ADDRESS][DOMAIN_NAME]" at bounding box center [458, 247] width 306 height 15
type input "[PERSON_NAME]"
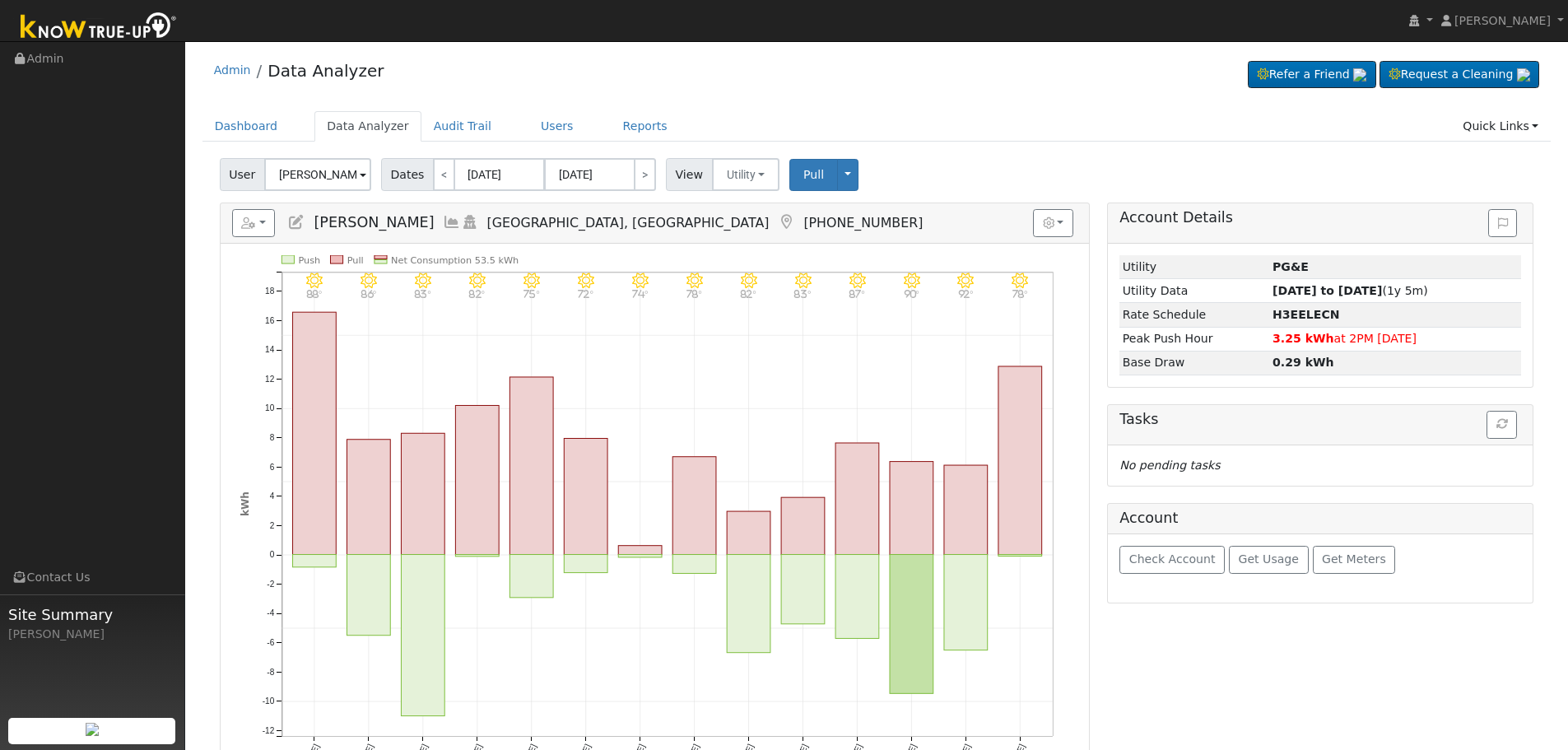
click at [443, 224] on icon at bounding box center [452, 223] width 18 height 15
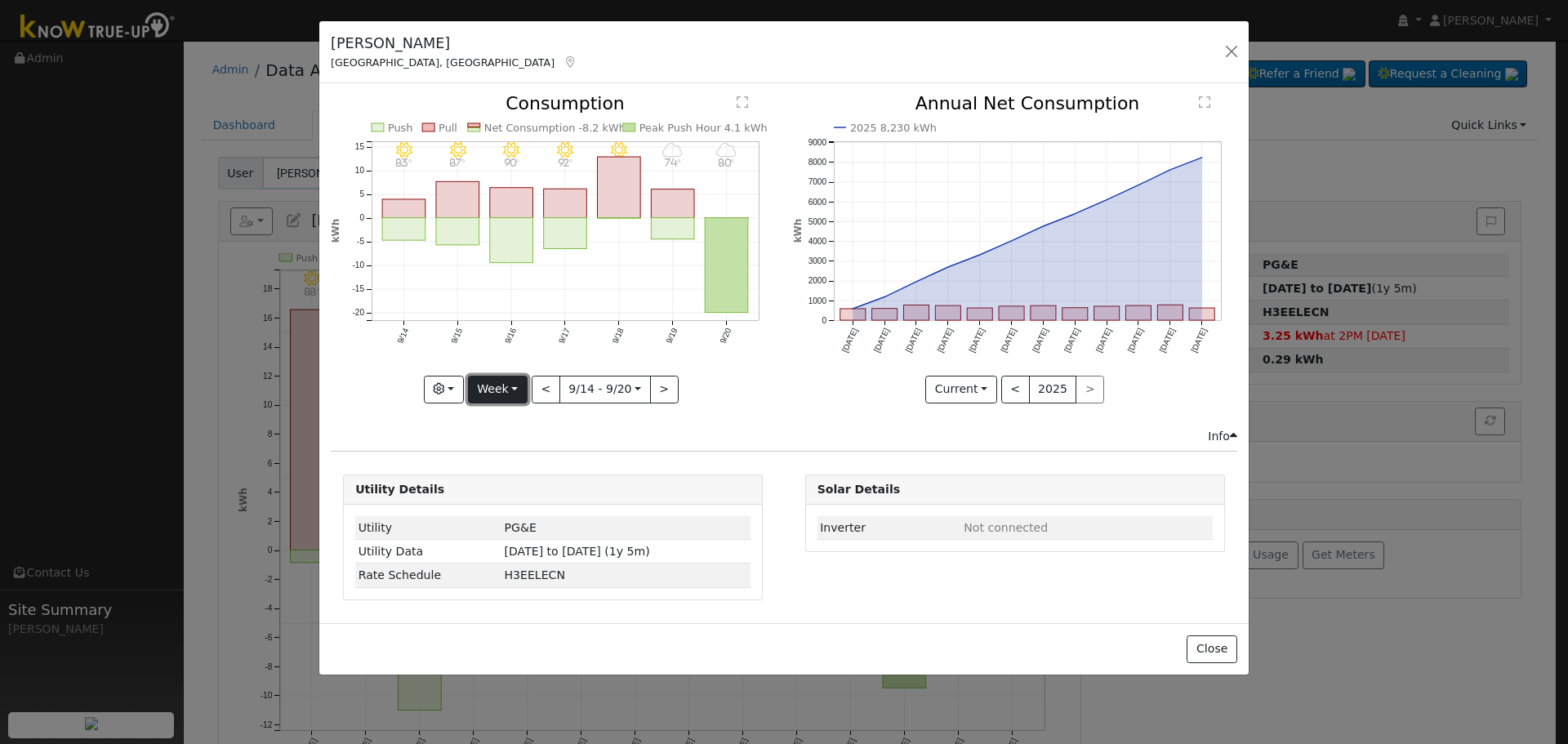
click at [508, 391] on button "Week" at bounding box center [498, 389] width 60 height 27
click at [527, 466] on link "Month" at bounding box center [526, 468] width 113 height 22
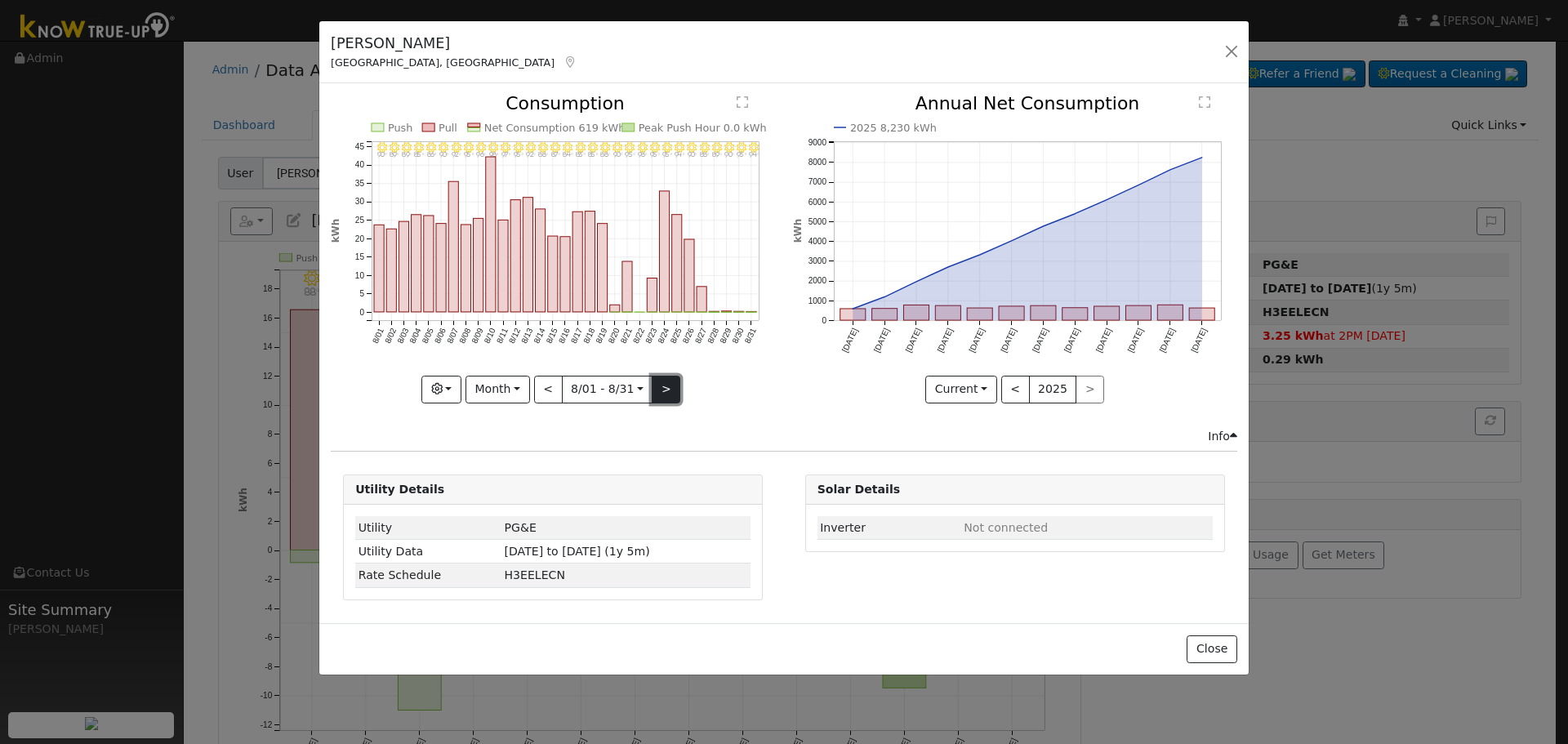
click at [661, 389] on button ">" at bounding box center [666, 389] width 28 height 27
type input "[DATE]"
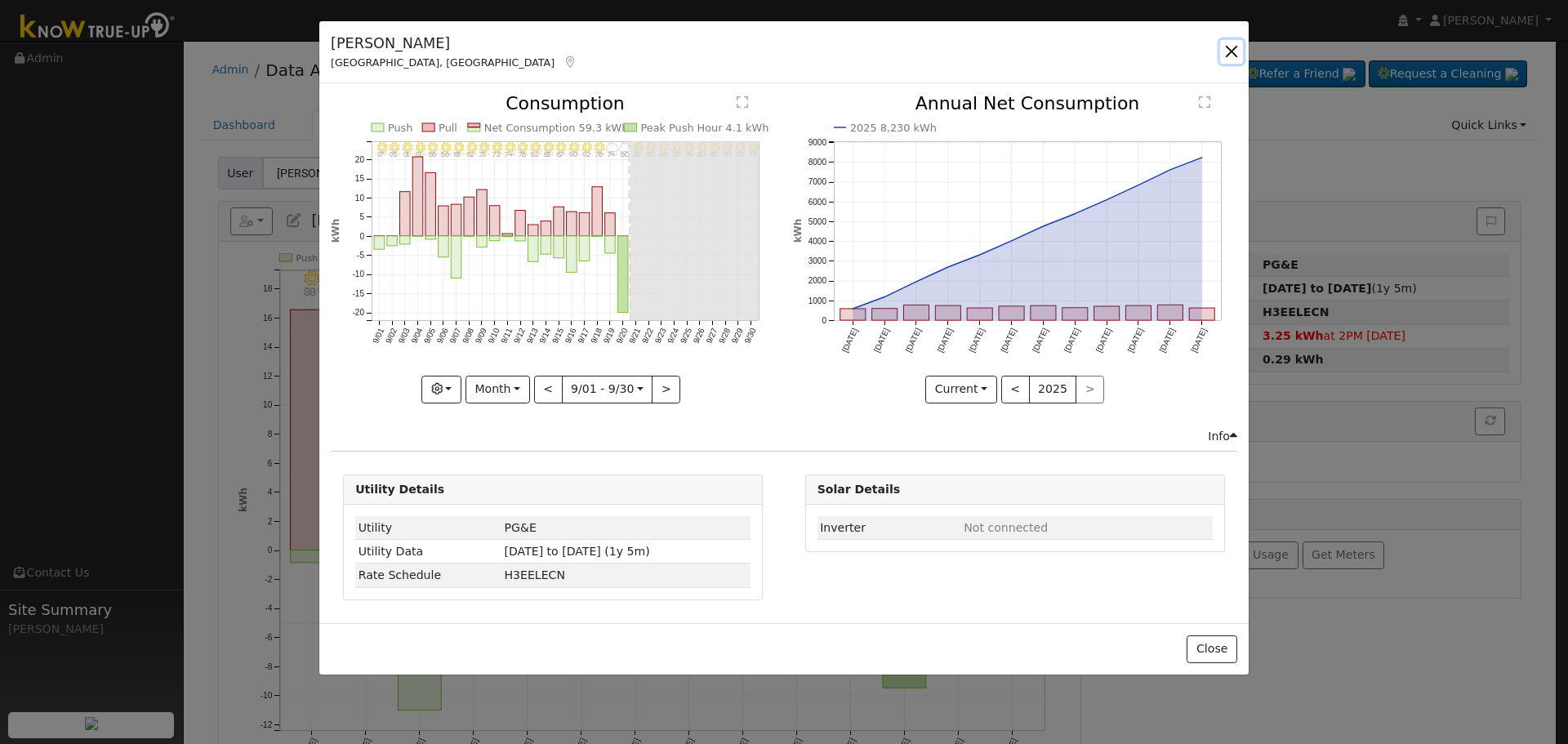
click at [1233, 48] on button "button" at bounding box center [1231, 51] width 22 height 22
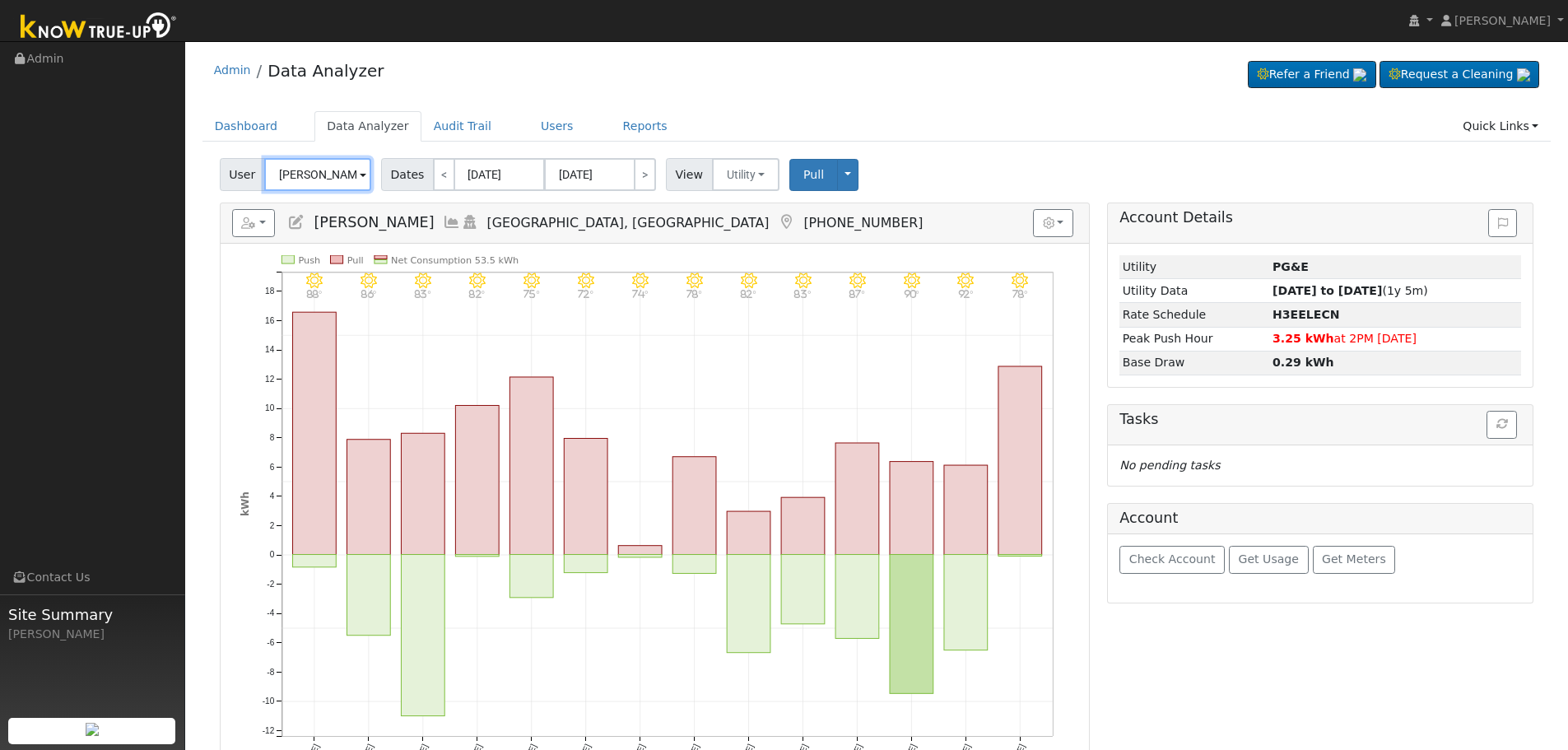
click at [328, 171] on input "[PERSON_NAME]" at bounding box center [317, 174] width 107 height 33
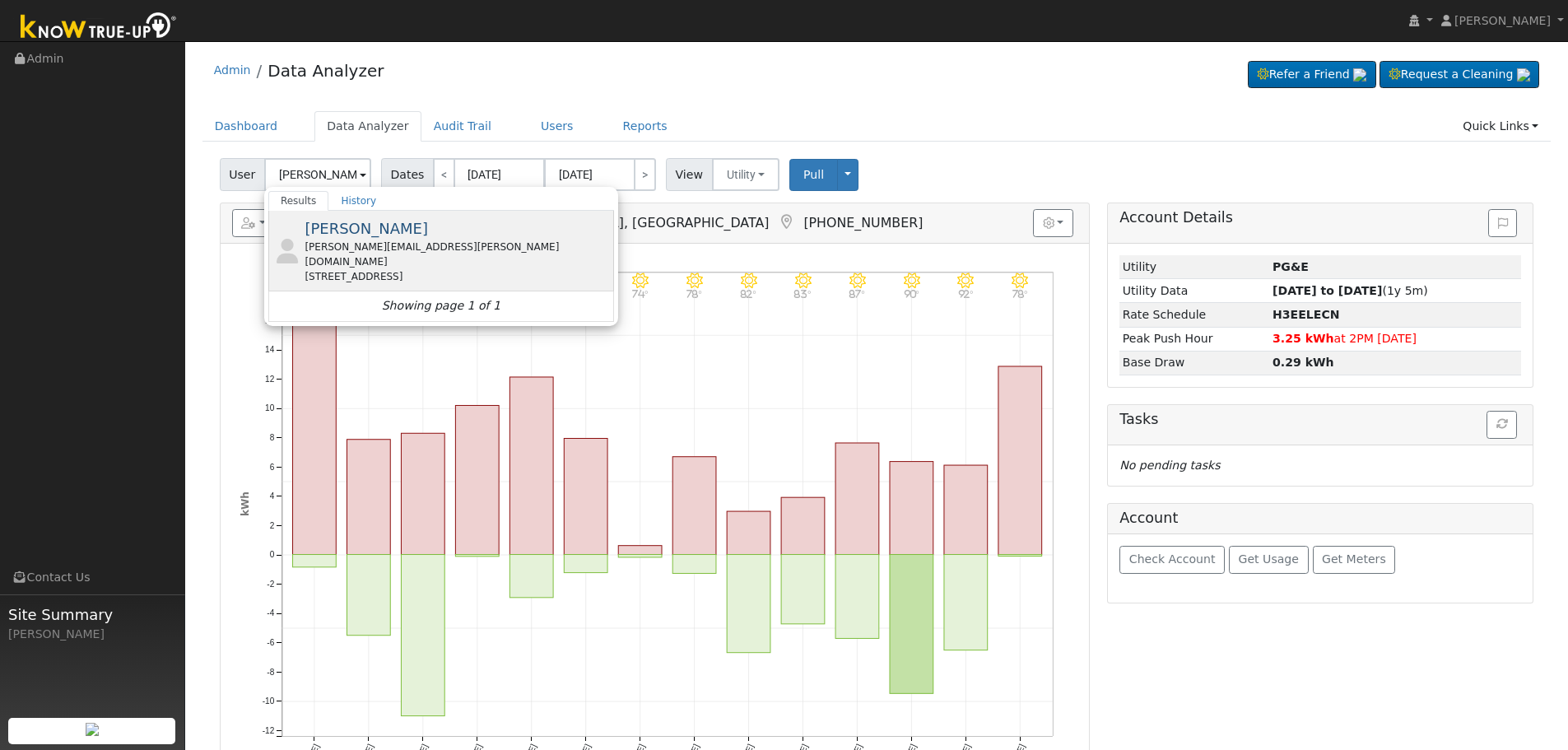
click at [400, 241] on div "[PERSON_NAME][EMAIL_ADDRESS][PERSON_NAME][DOMAIN_NAME]" at bounding box center [458, 254] width 306 height 29
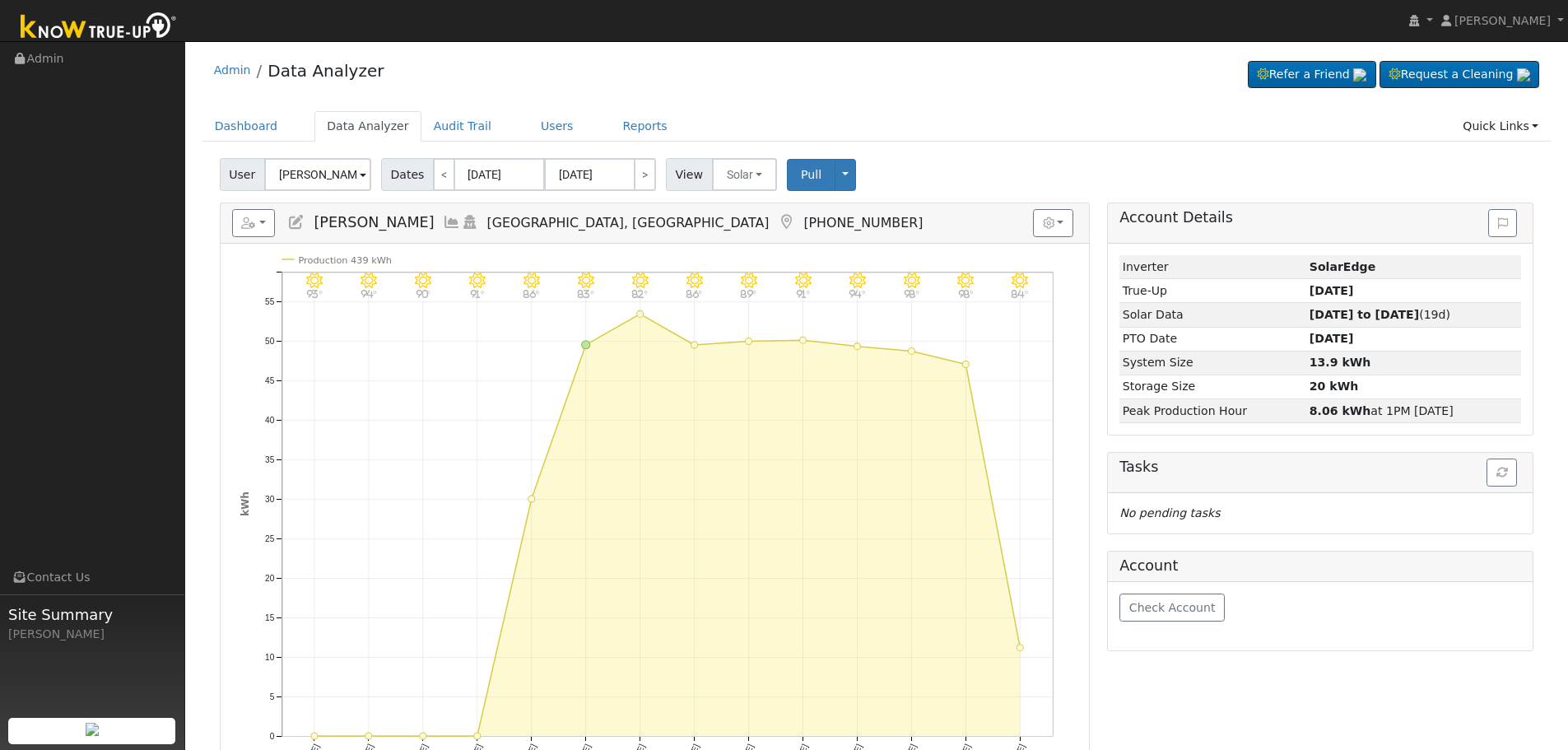
click at [443, 218] on icon at bounding box center [452, 223] width 18 height 15
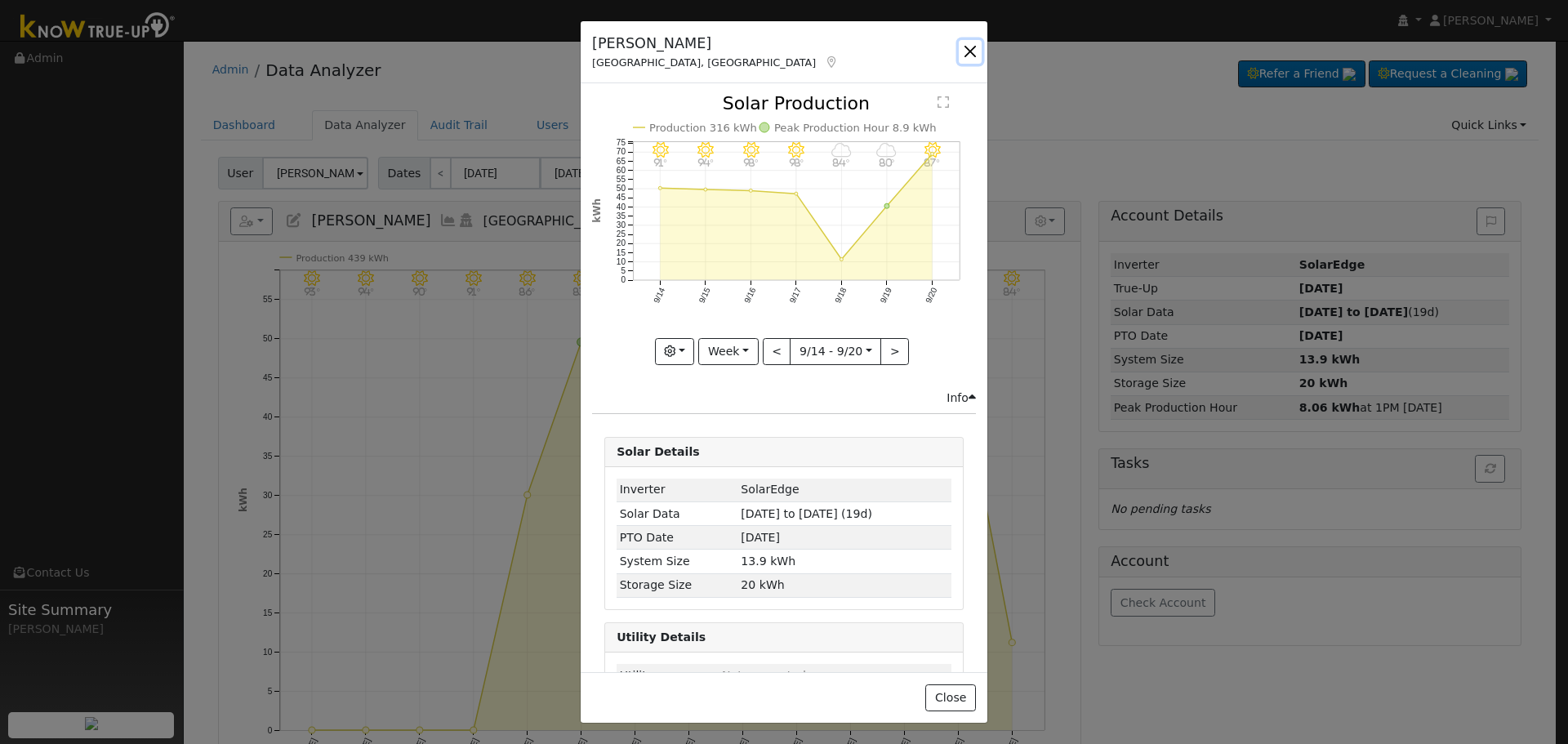
click at [971, 49] on button "button" at bounding box center [970, 51] width 22 height 22
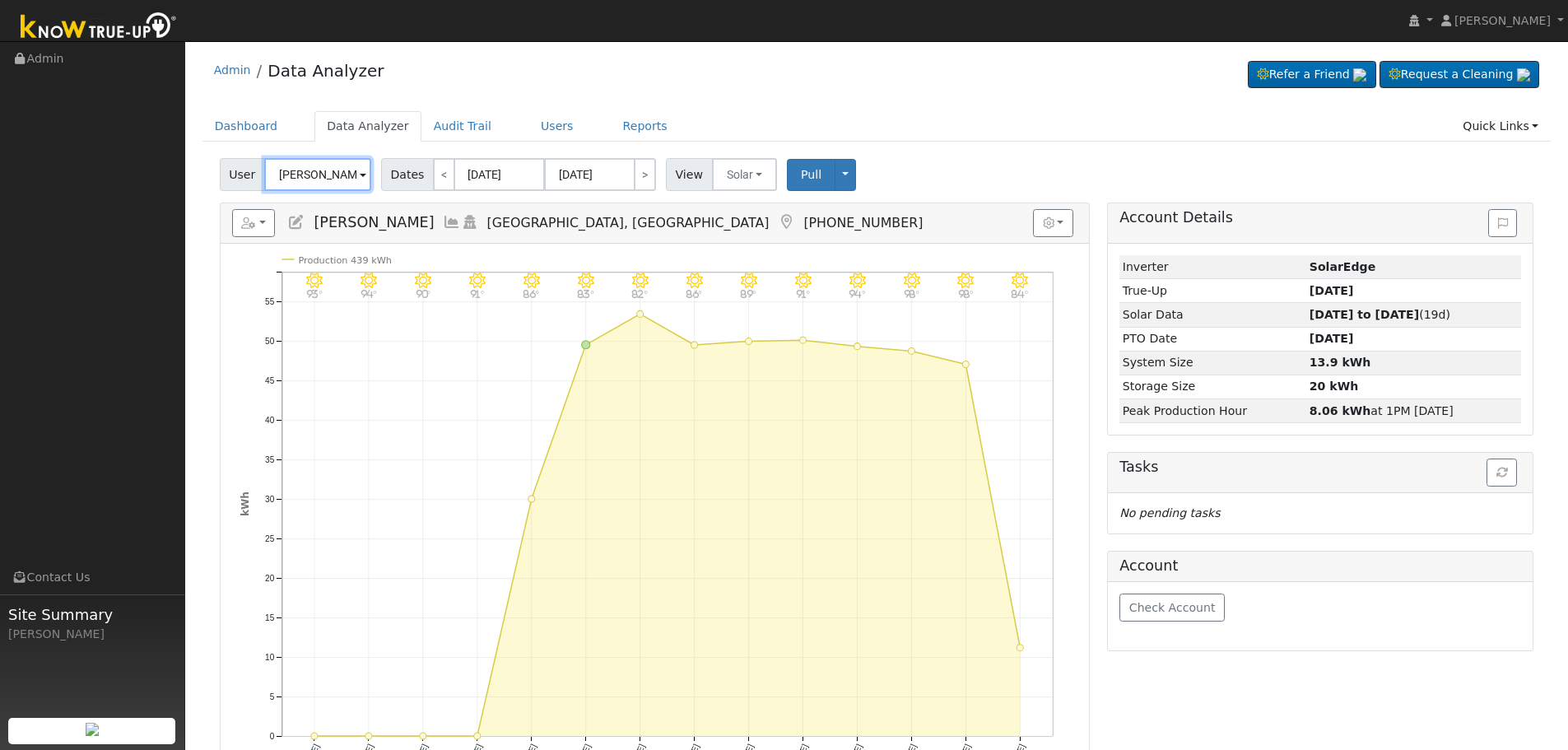
click at [316, 170] on input "[PERSON_NAME]" at bounding box center [317, 174] width 107 height 33
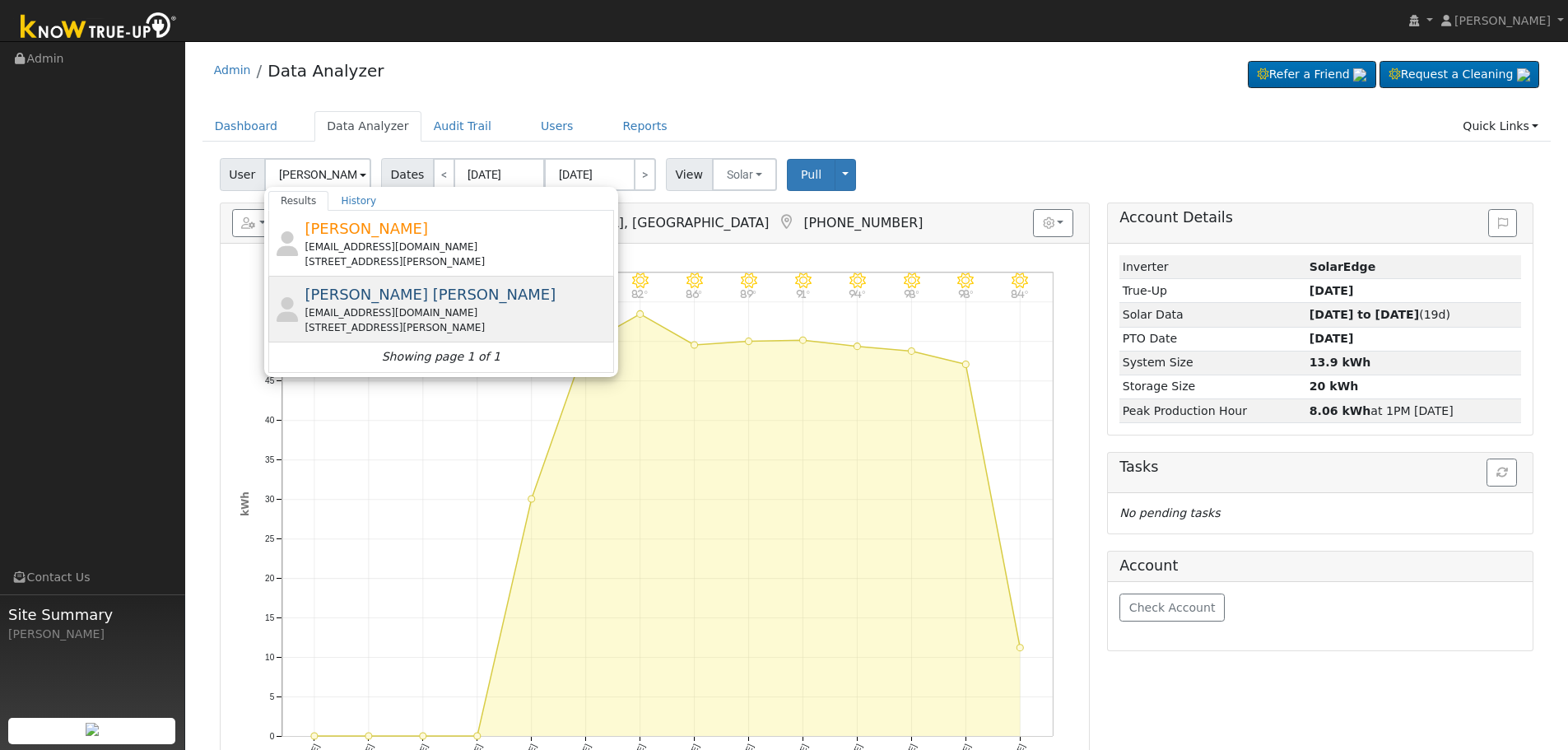
click at [402, 286] on span "[PERSON_NAME] [PERSON_NAME]" at bounding box center [430, 294] width 251 height 18
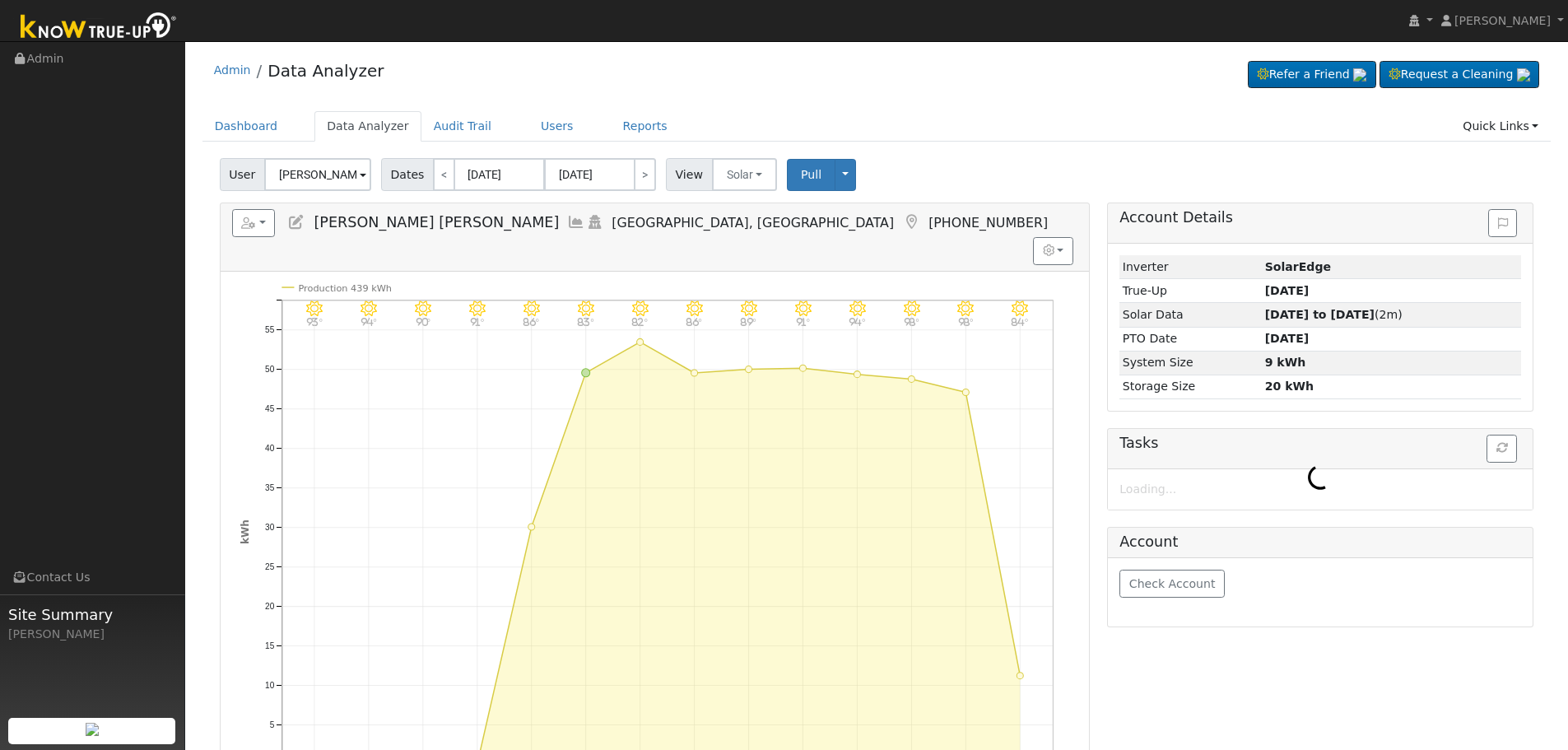
type input "[PERSON_NAME] [PERSON_NAME]"
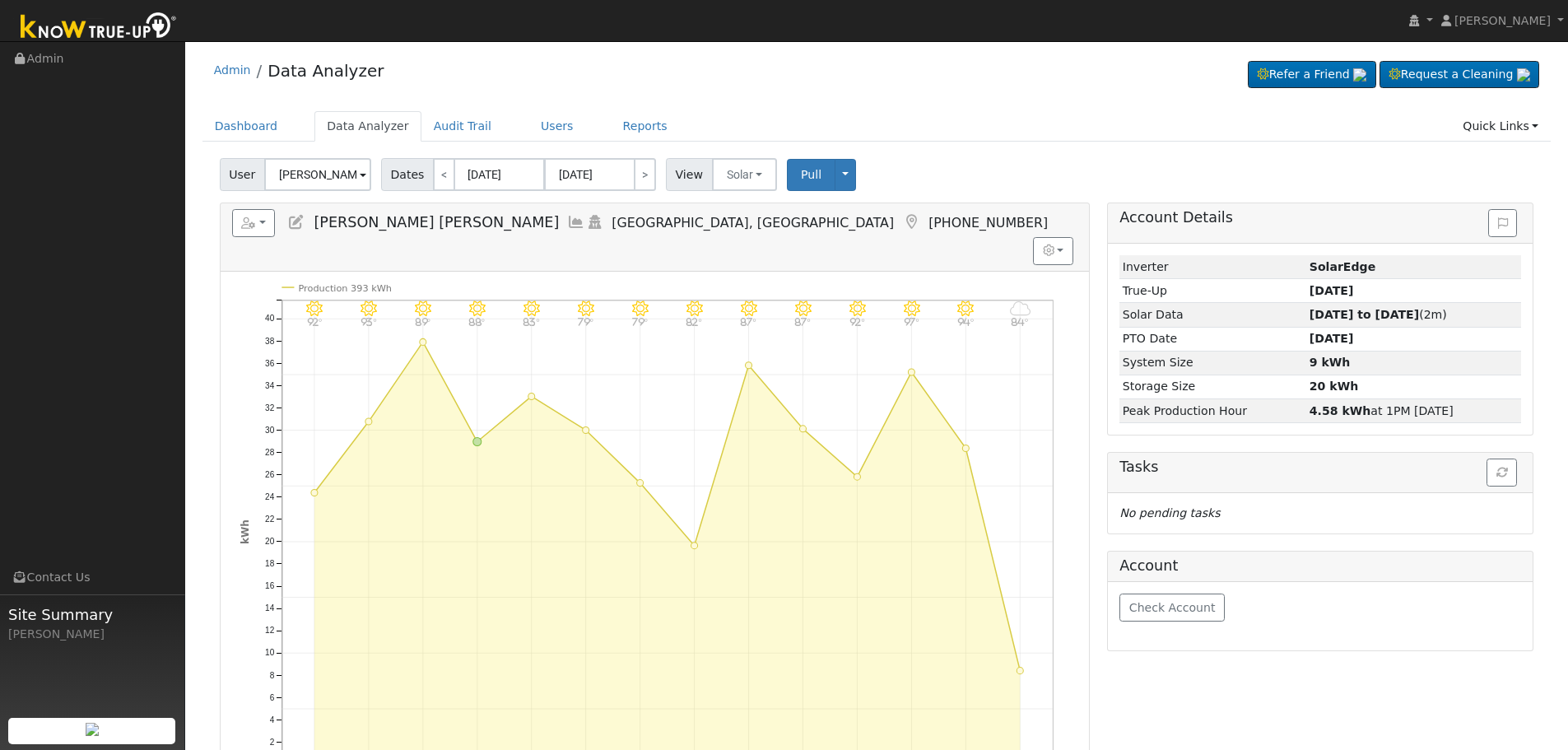
click at [567, 218] on icon at bounding box center [576, 223] width 18 height 15
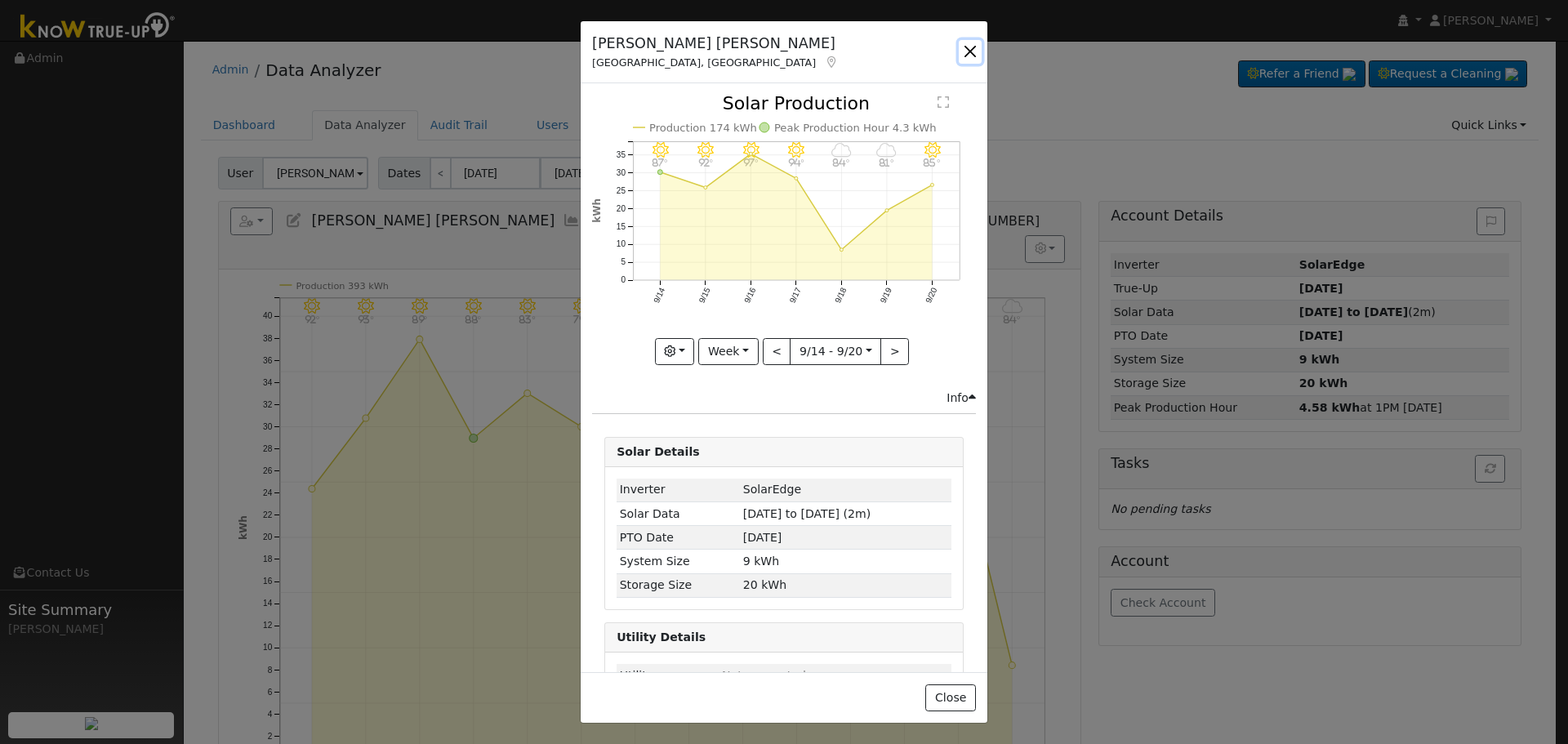
click at [970, 44] on button "button" at bounding box center [970, 51] width 22 height 22
